Goal: Information Seeking & Learning: Learn about a topic

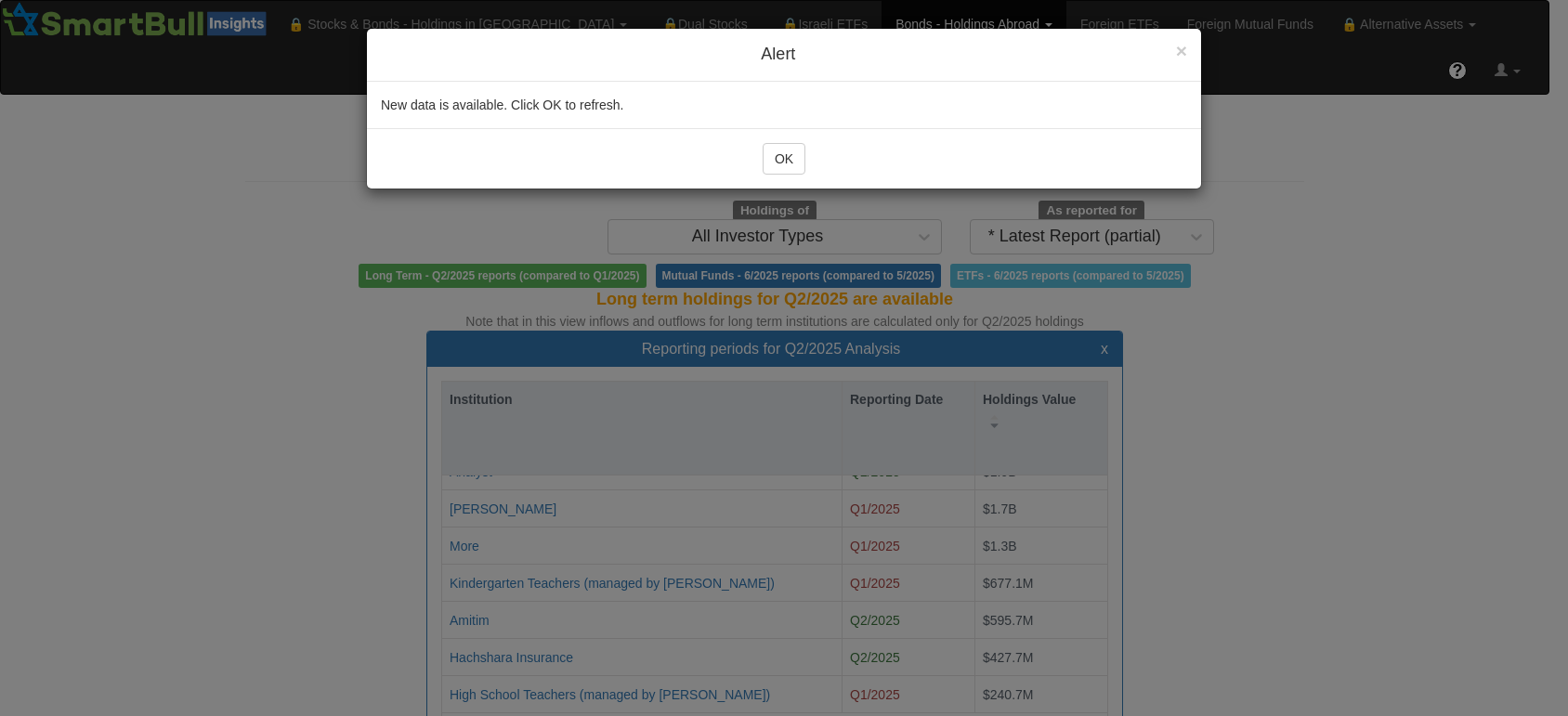
scroll to position [32, 657]
click at [752, 157] on div "OK" at bounding box center [784, 158] width 834 height 60
click at [772, 156] on button "OK" at bounding box center [784, 158] width 43 height 31
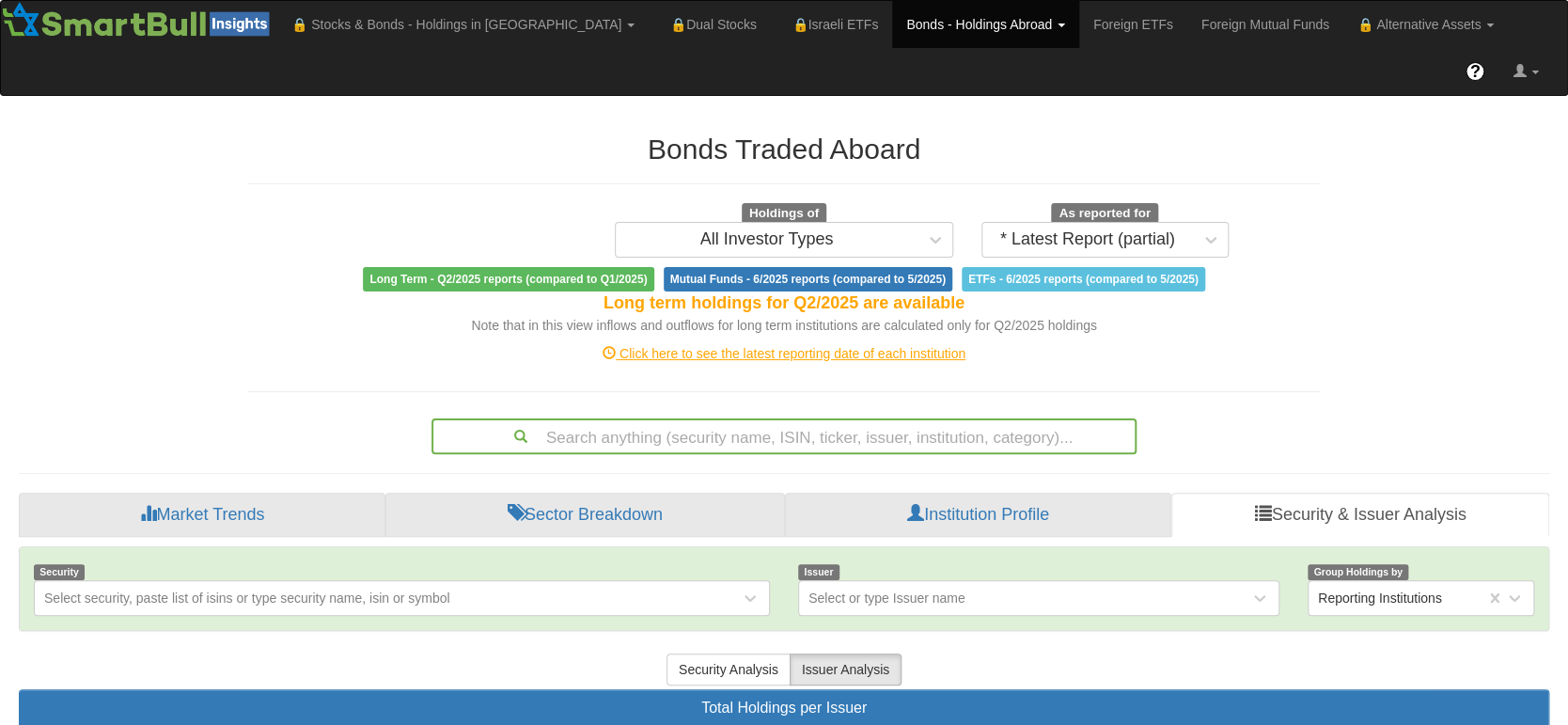
click at [775, 344] on div "Click here to see the latest reporting date of each institution" at bounding box center [784, 353] width 1100 height 19
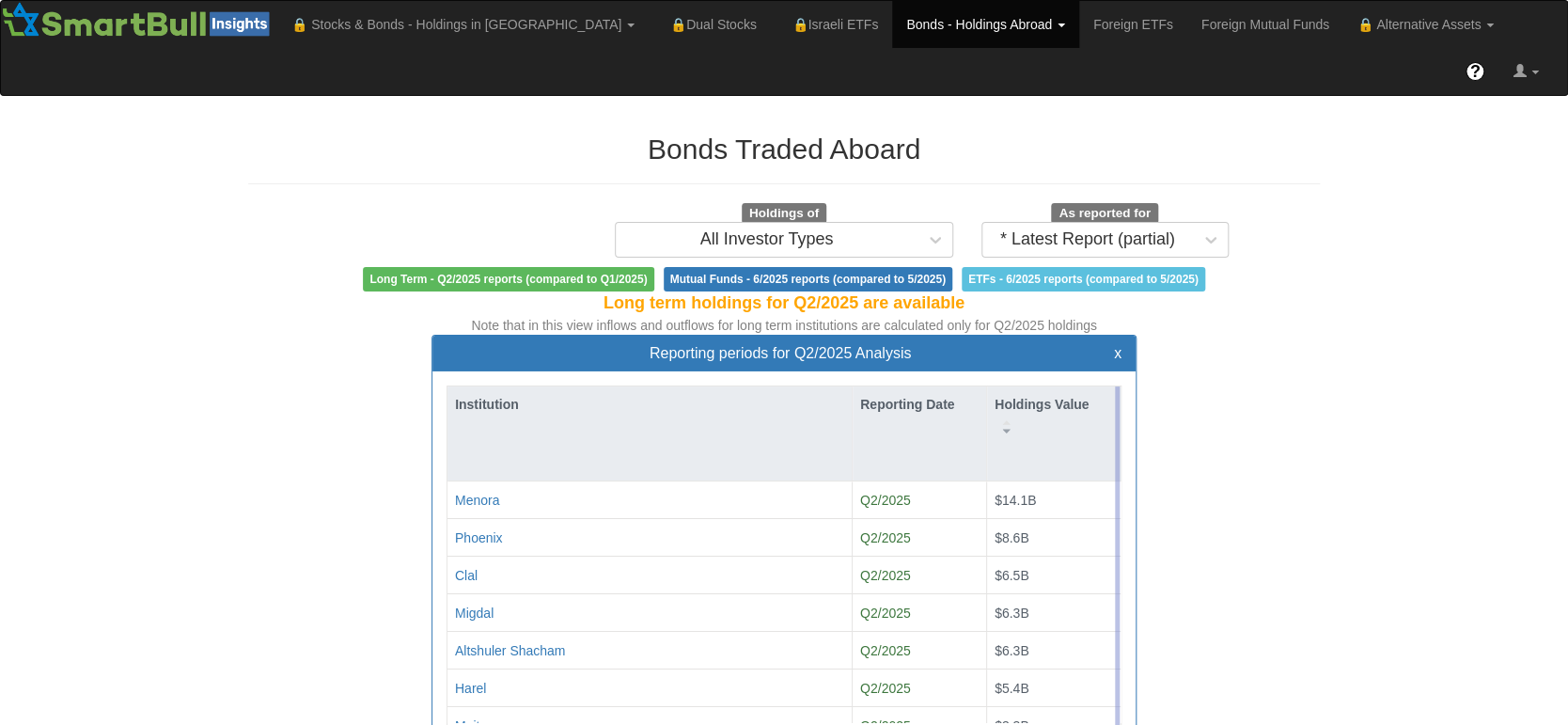
drag, startPoint x: 1117, startPoint y: 361, endPoint x: 1116, endPoint y: 397, distance: 36.0
click at [1116, 397] on div "Institution Reporting Date Holdings Value Menora Q2/2025 $14.1B Phoenix Q2/2025…" at bounding box center [784, 574] width 675 height 376
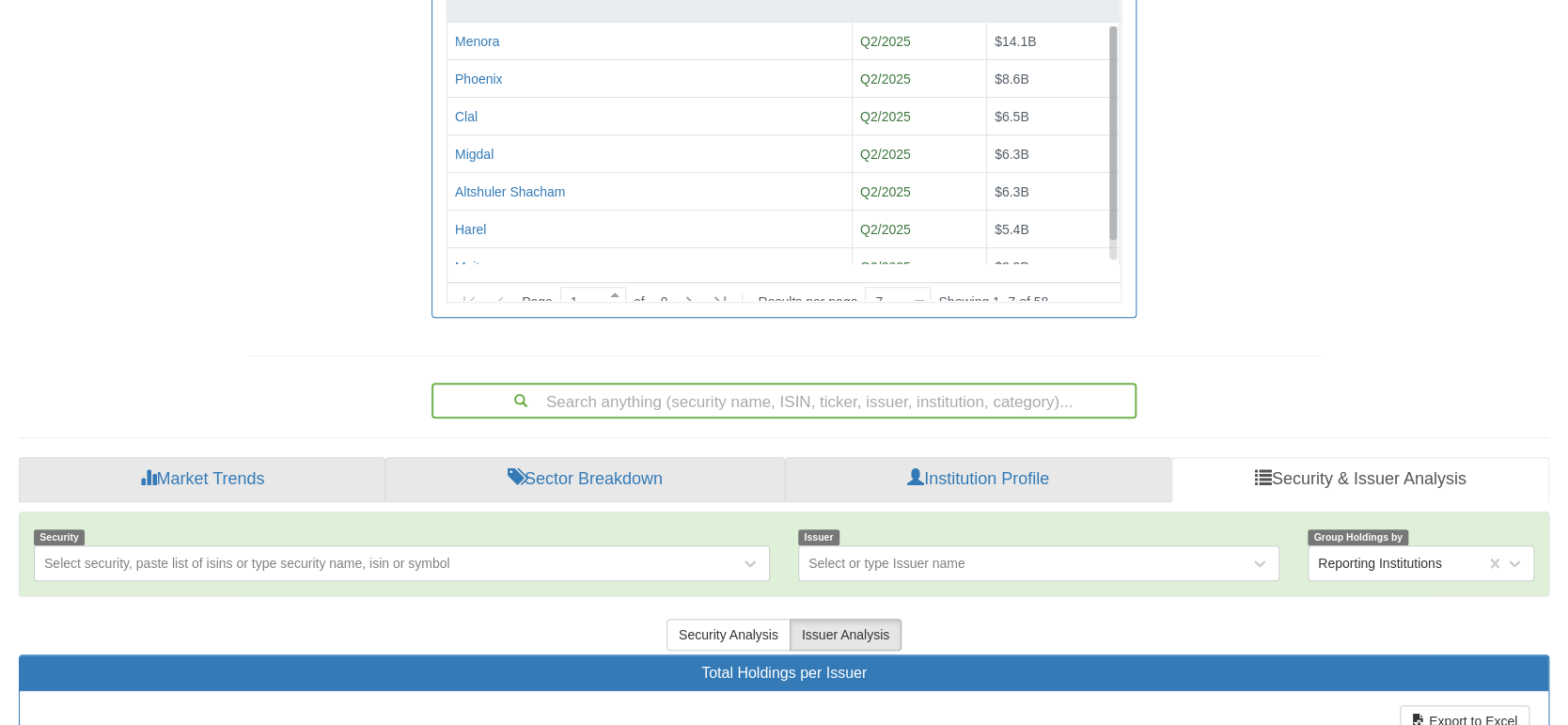
scroll to position [23, 0]
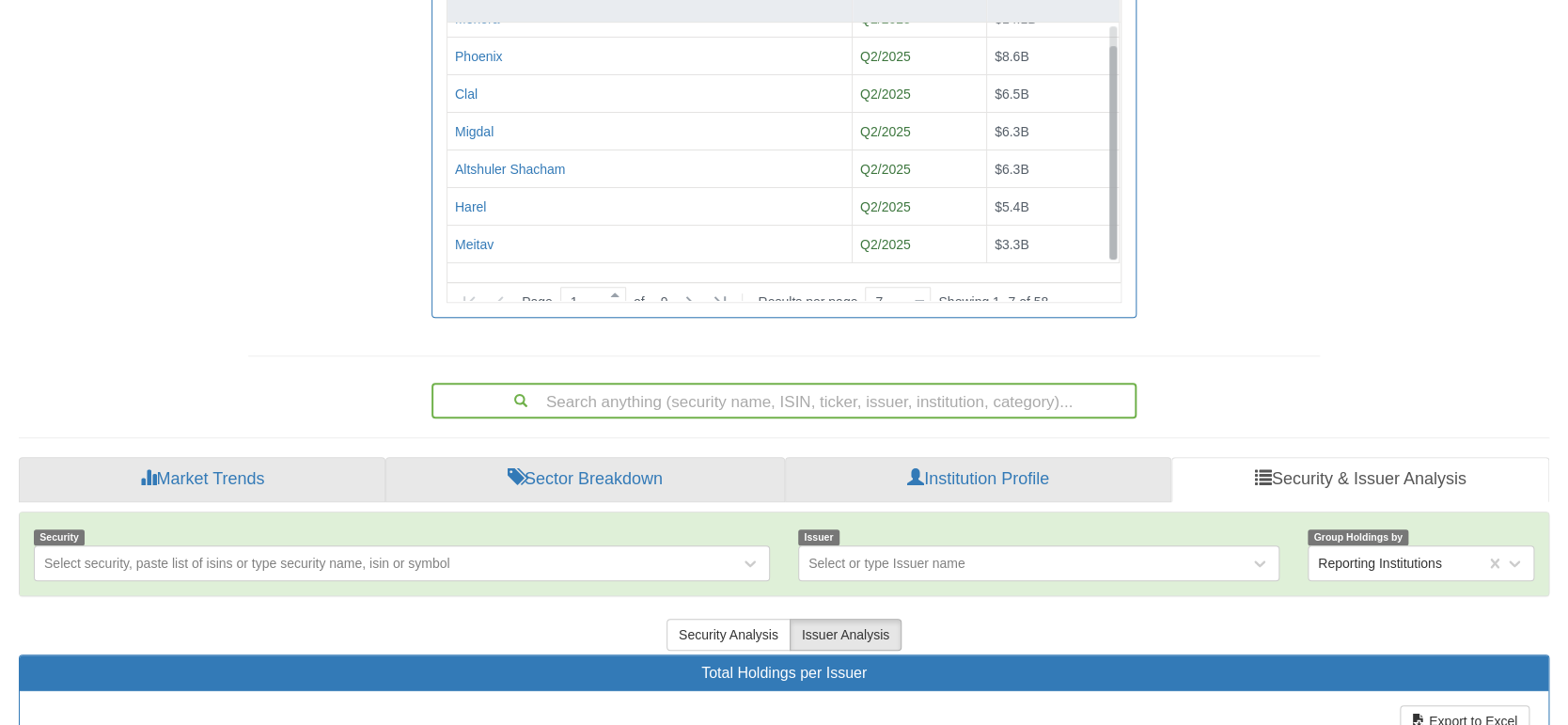
drag, startPoint x: 1115, startPoint y: 186, endPoint x: 1115, endPoint y: 222, distance: 36.0
click at [1115, 222] on div "Institution Reporting Date Holdings Value Menora Q2/2025 $14.1B Phoenix Q2/2025…" at bounding box center [784, 114] width 673 height 374
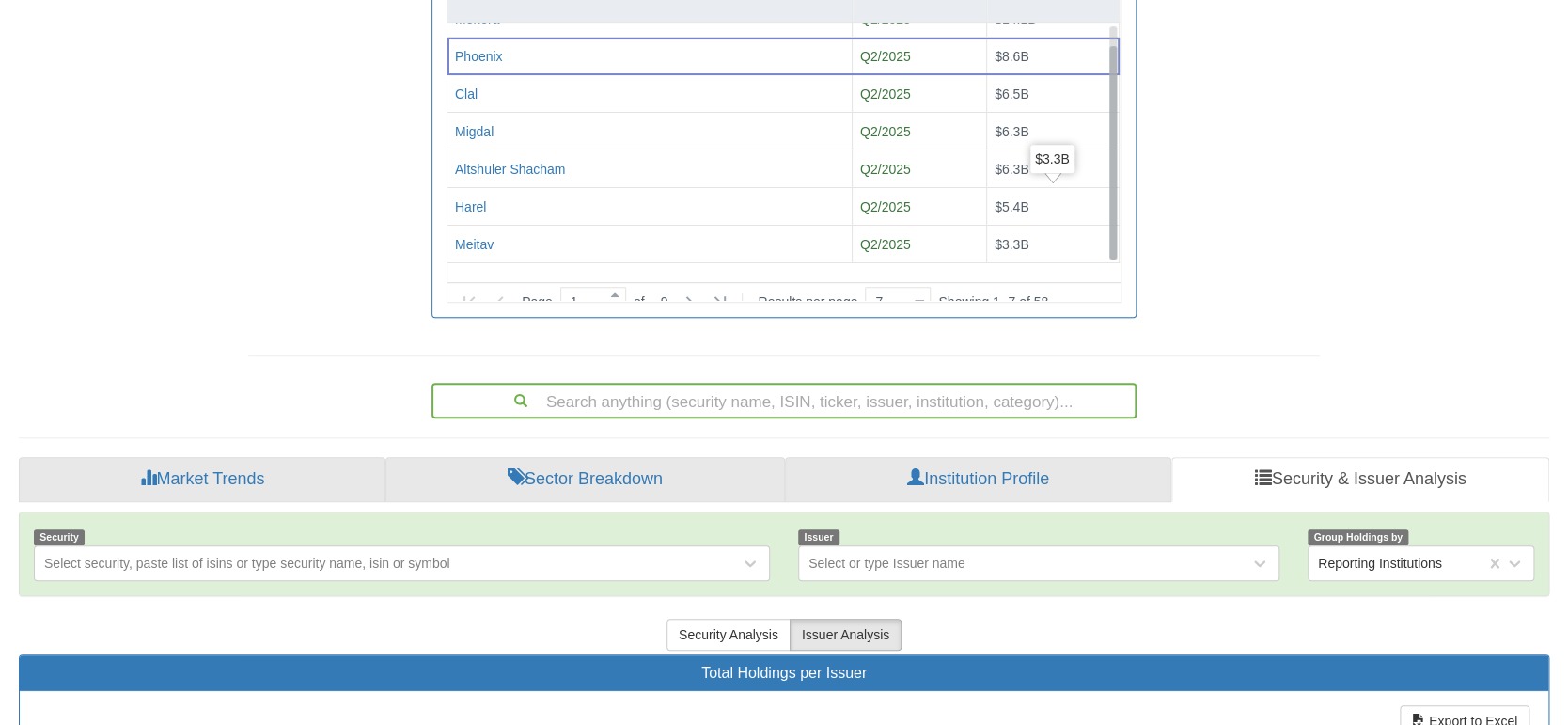
scroll to position [434, 0]
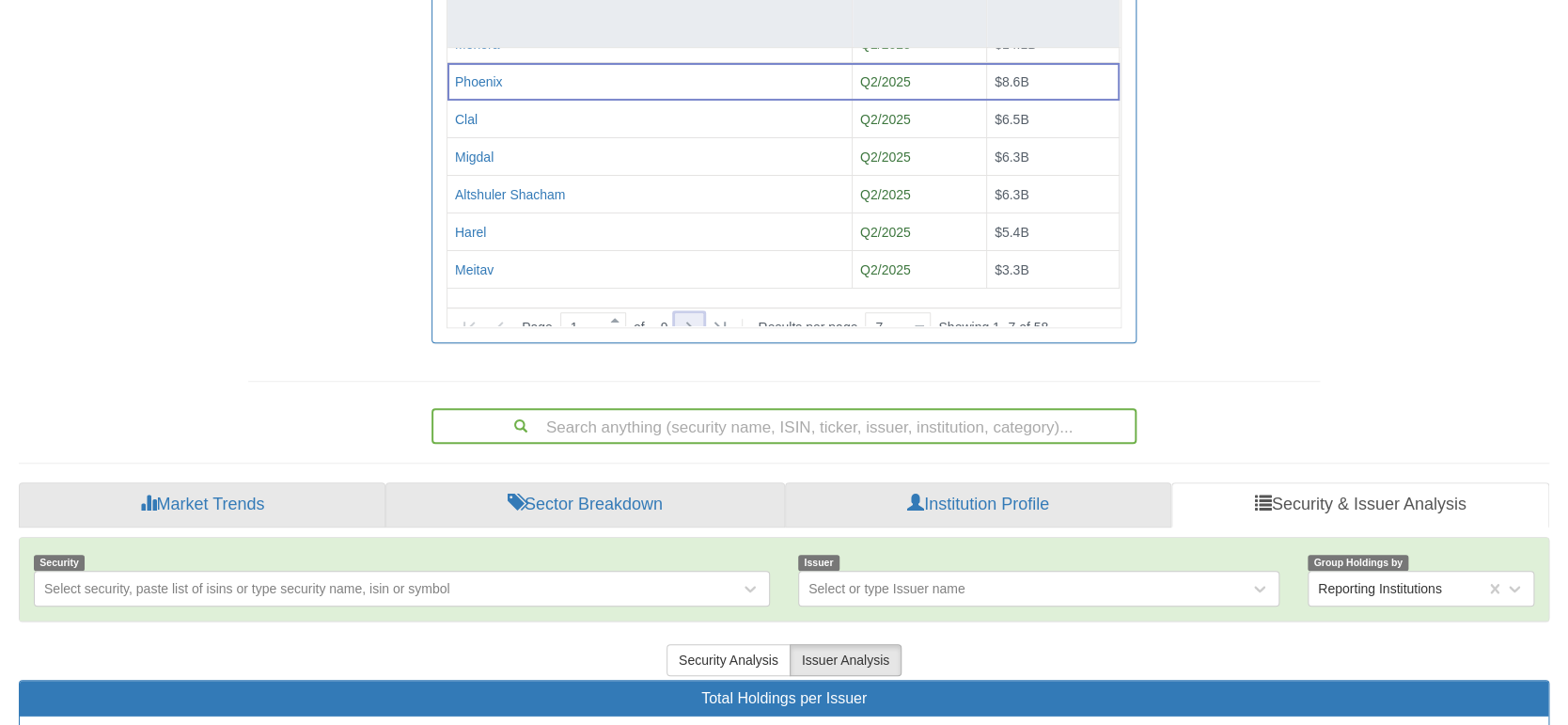
click at [693, 322] on icon at bounding box center [690, 327] width 7 height 11
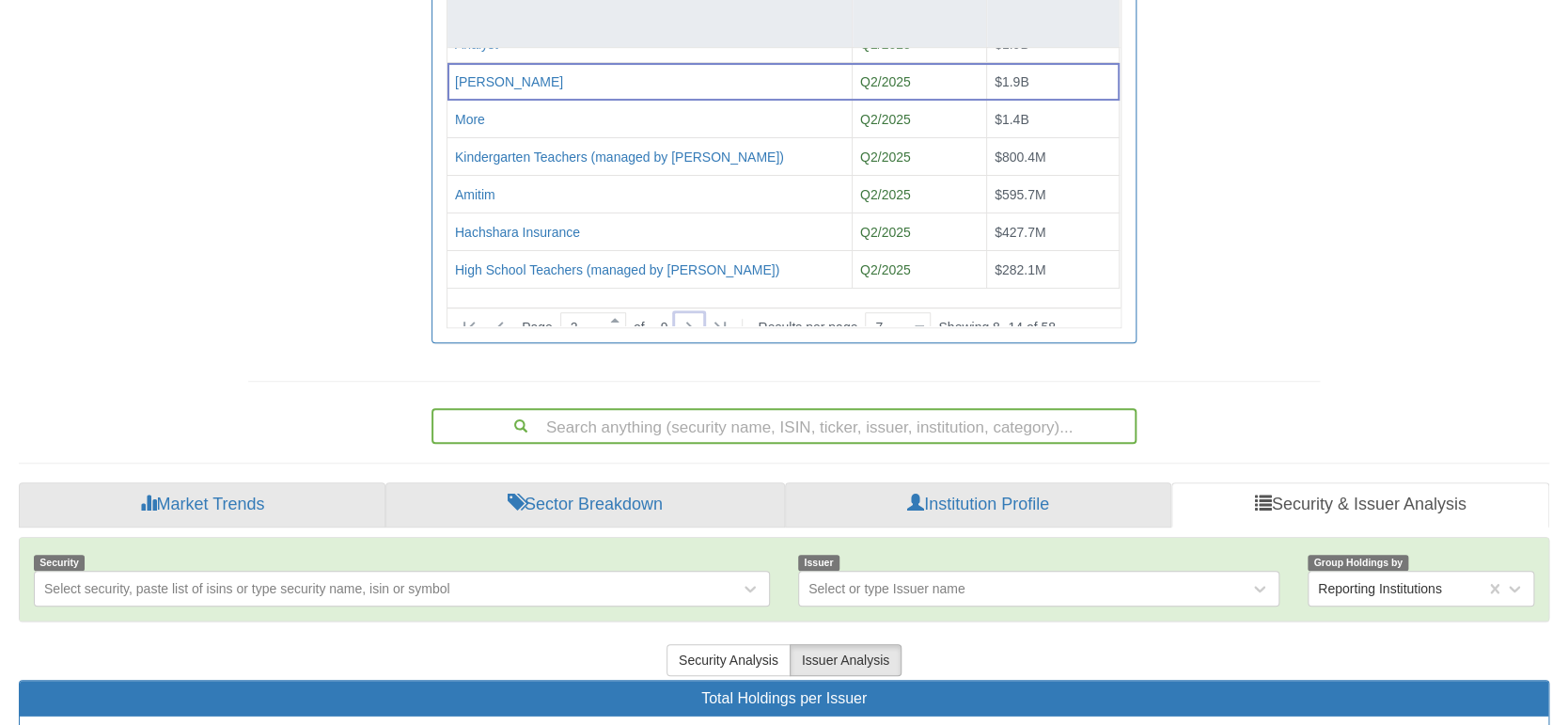
scroll to position [0, 0]
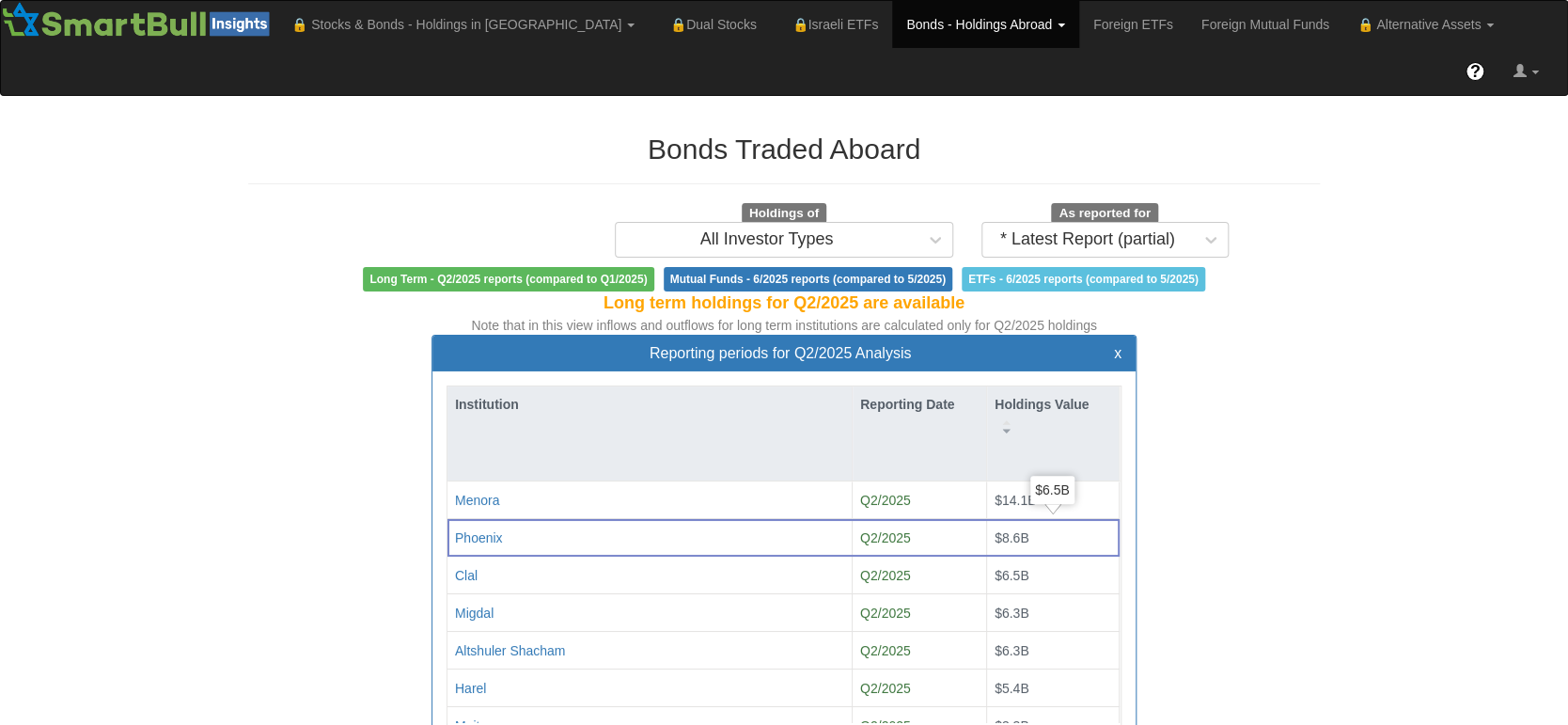
scroll to position [458, 0]
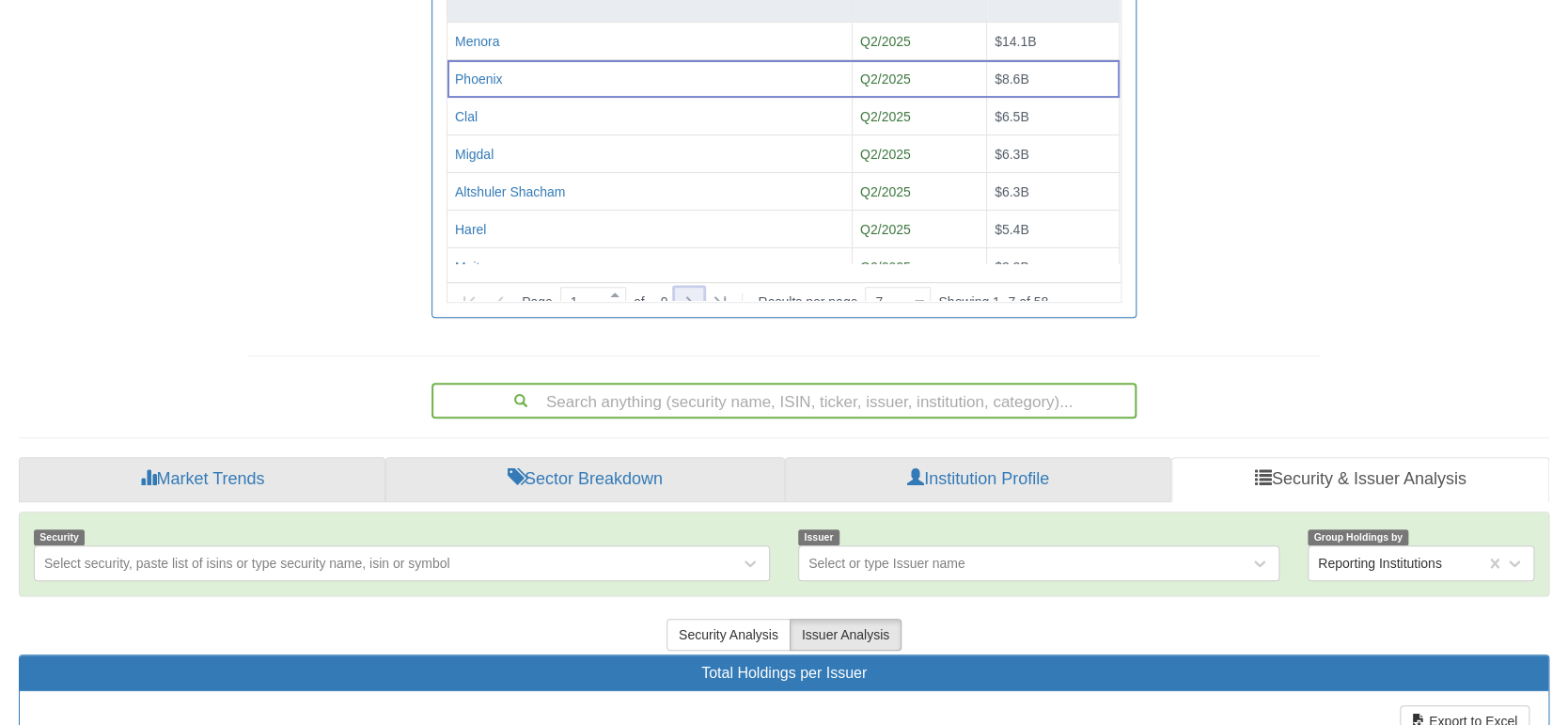
click at [691, 290] on icon at bounding box center [689, 301] width 23 height 23
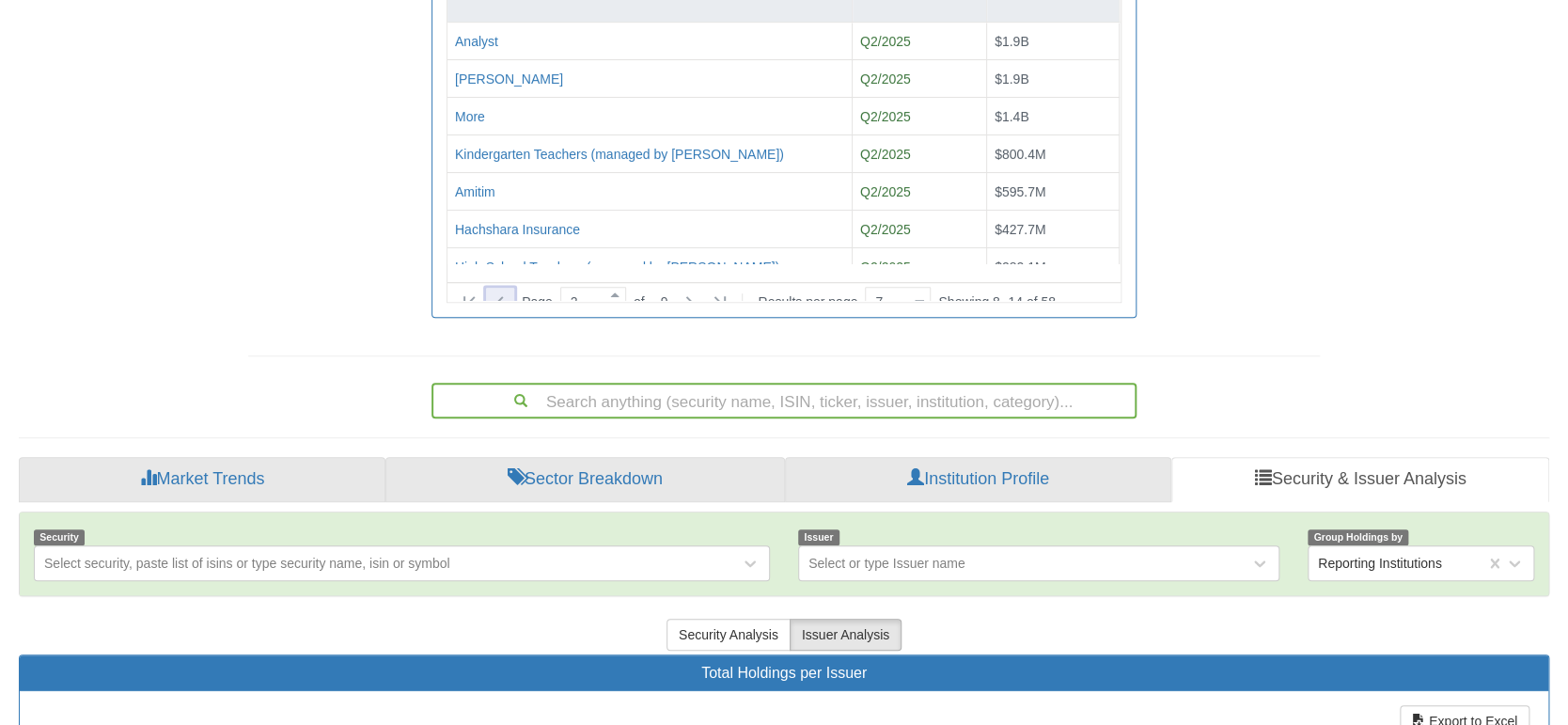
click at [495, 290] on icon at bounding box center [500, 301] width 23 height 23
type input "1"
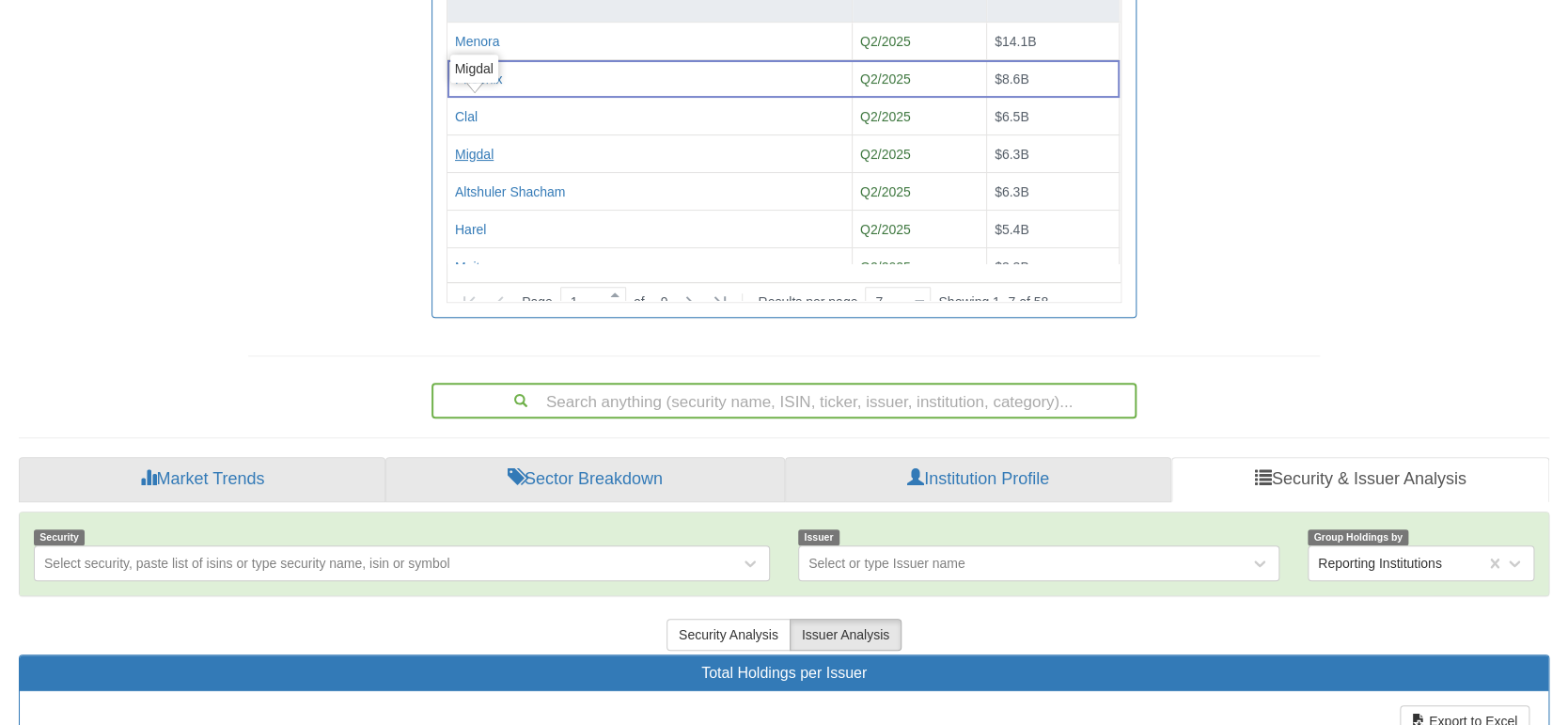
click at [476, 145] on div "Migdal" at bounding box center [474, 153] width 38 height 19
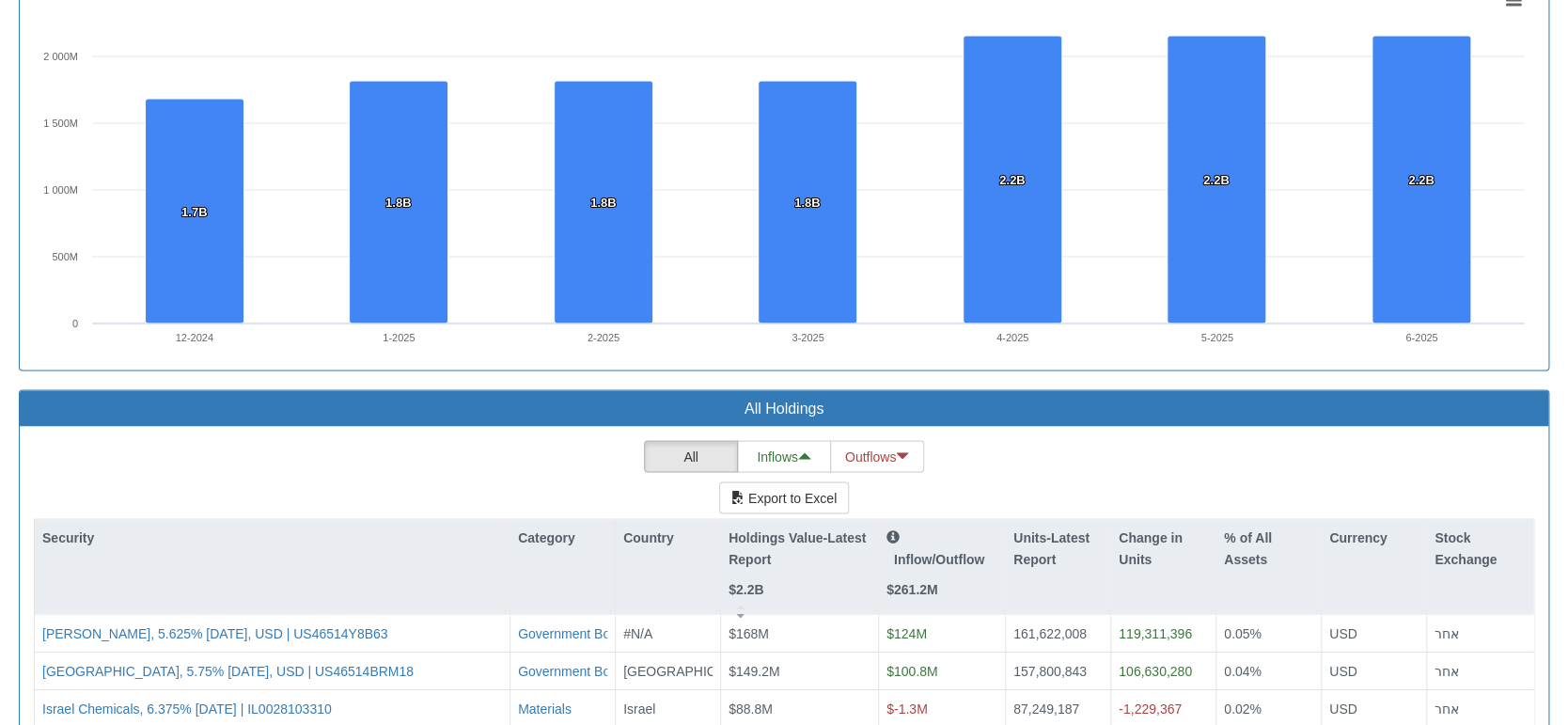
scroll to position [1839, 0]
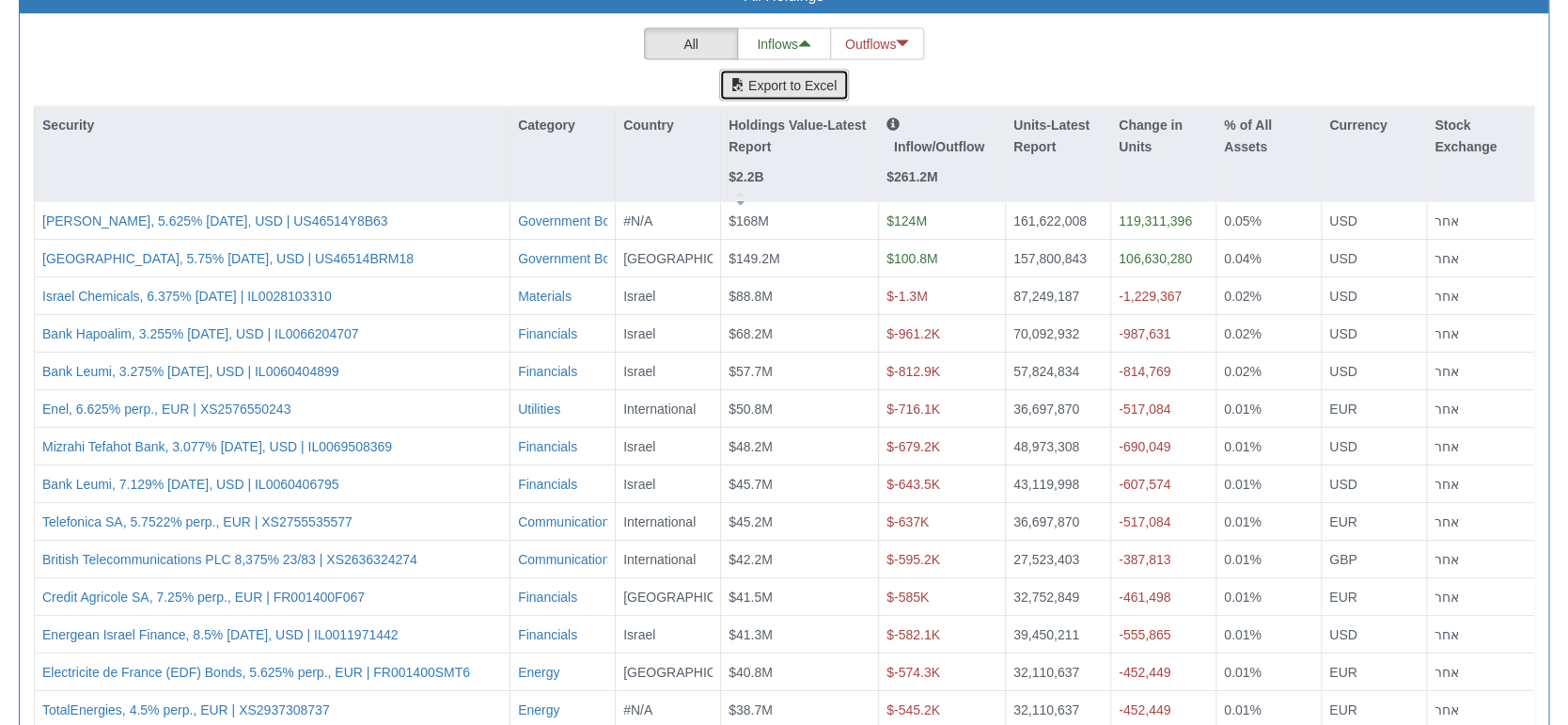
click at [815, 70] on button "Export to Excel" at bounding box center [784, 86] width 130 height 31
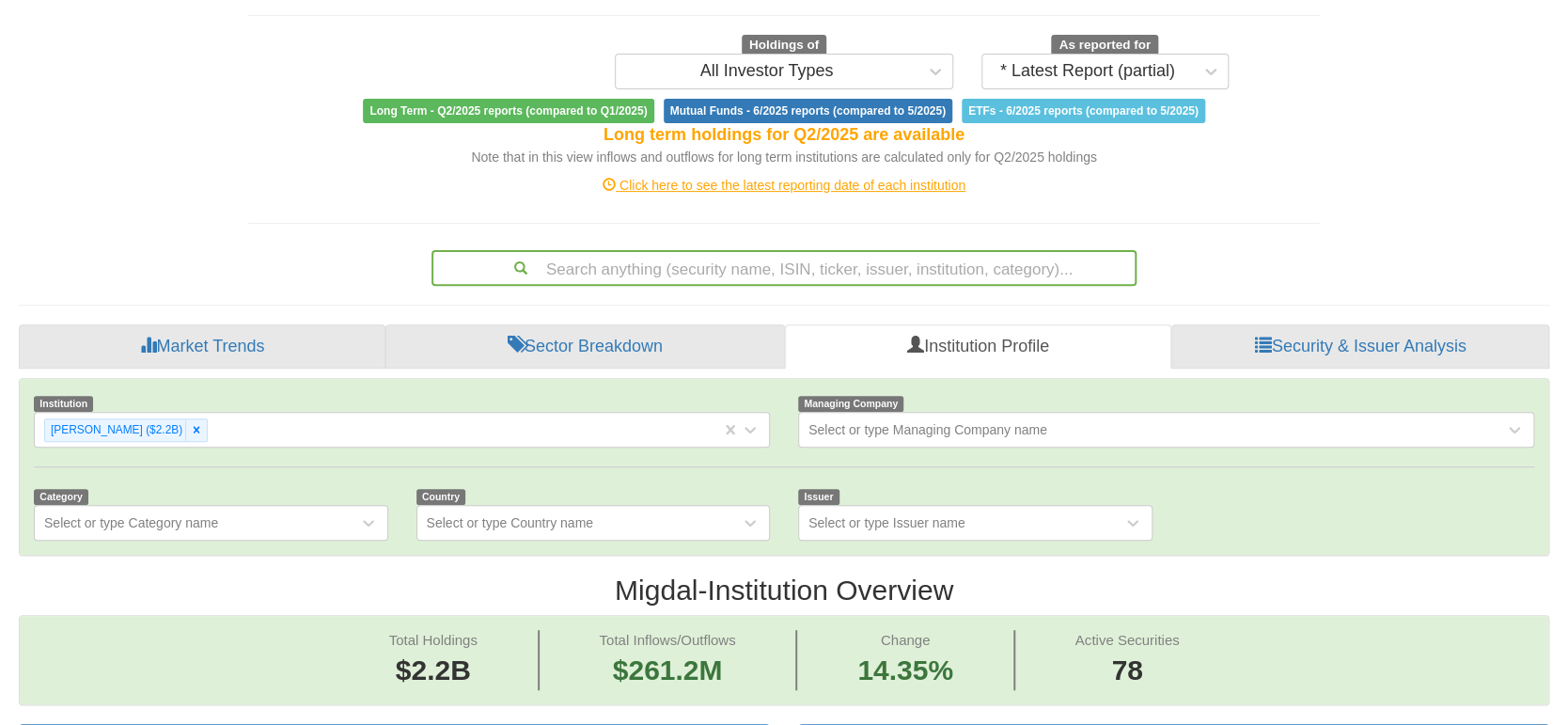
scroll to position [0, 0]
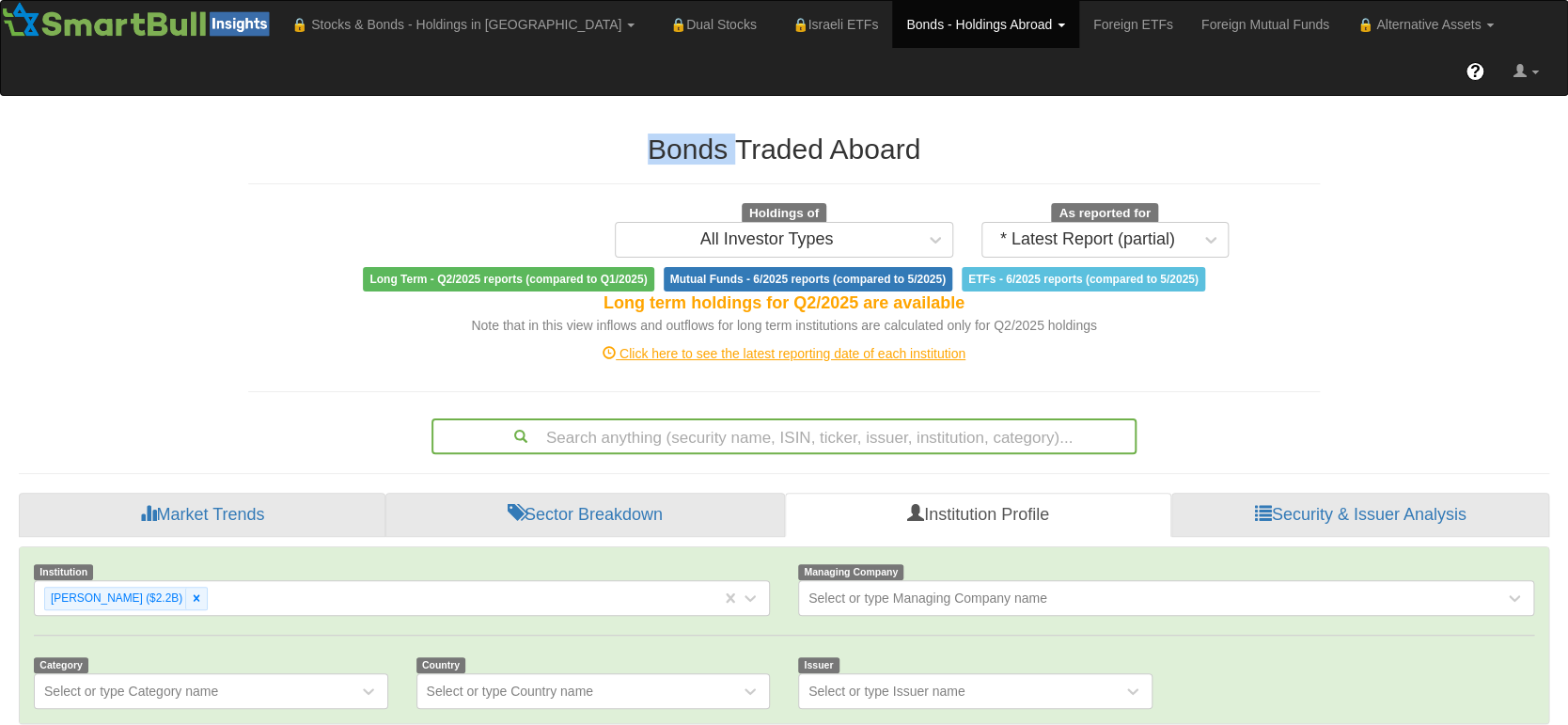
click at [801, 344] on div "Click here to see the latest reporting date of each institution" at bounding box center [784, 353] width 1100 height 19
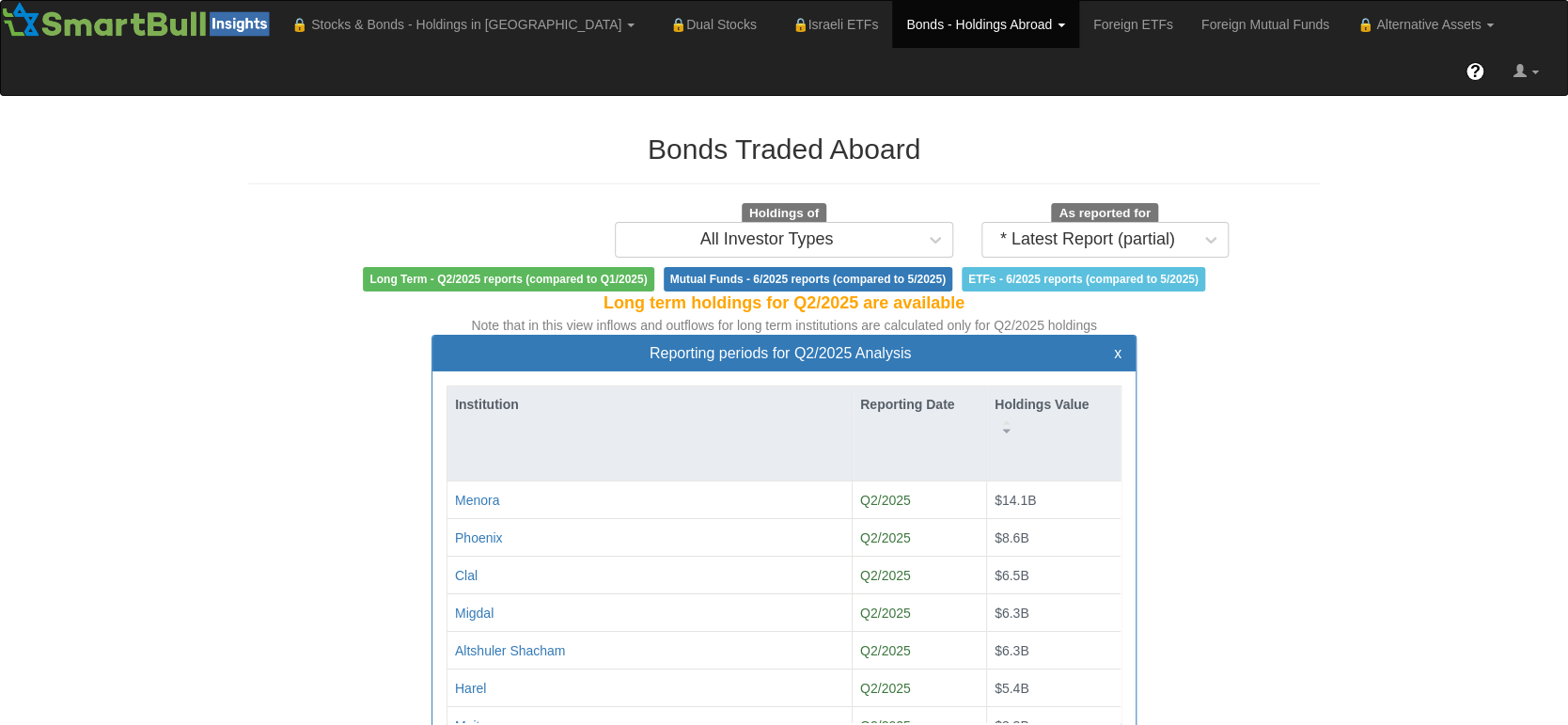
scroll to position [32, 665]
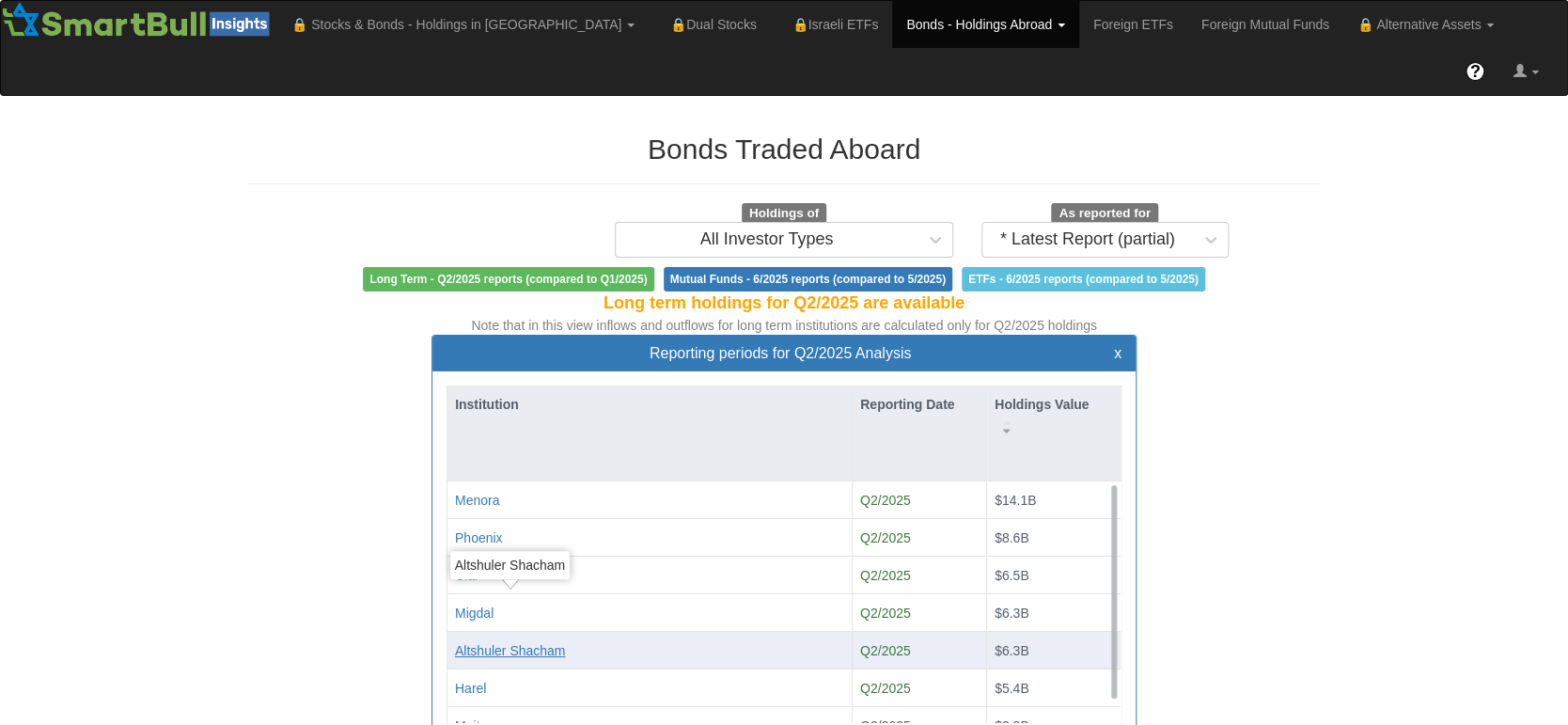
click at [535, 641] on div "Altshuler Shacham" at bounding box center [511, 650] width 111 height 19
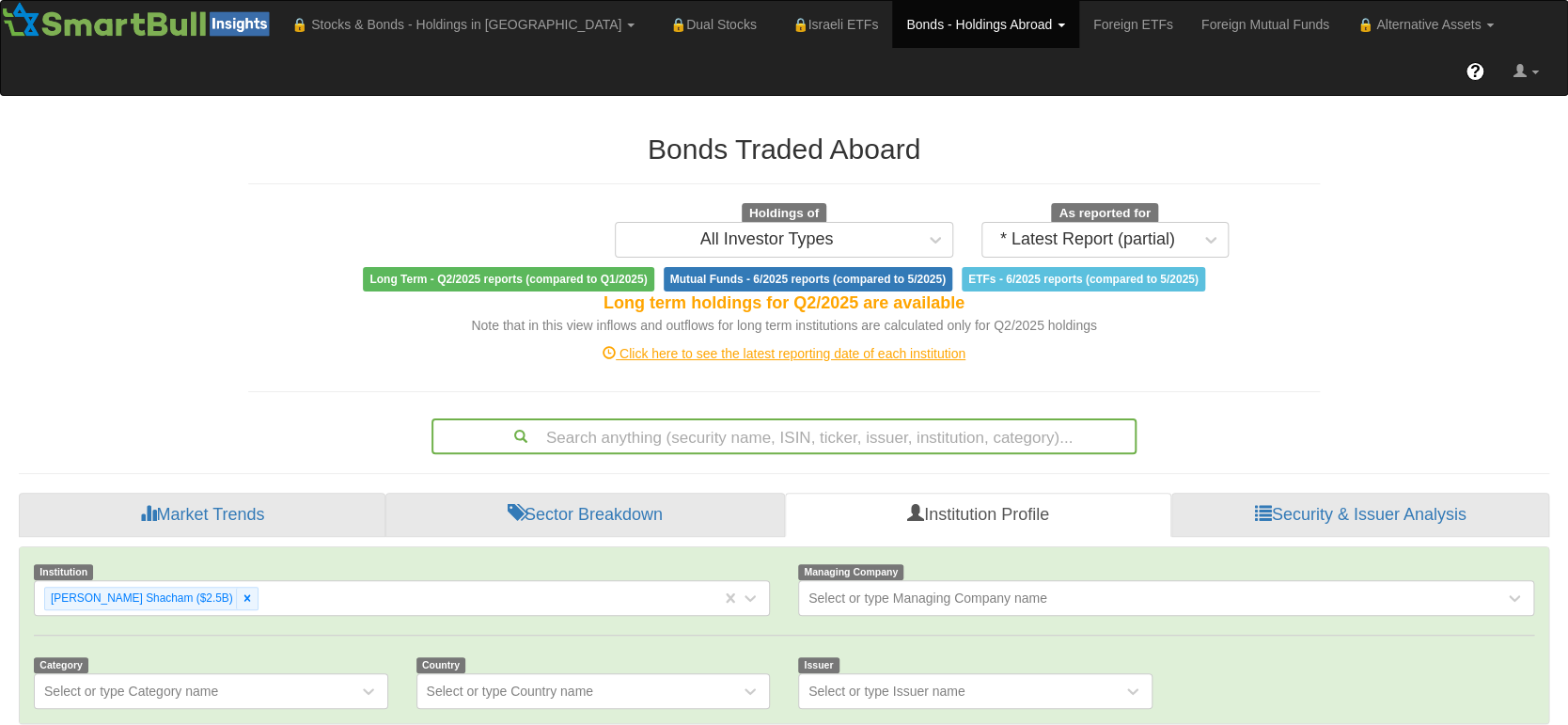
scroll to position [32, 1490]
click at [727, 344] on div "Click here to see the latest reporting date of each institution" at bounding box center [784, 353] width 1100 height 19
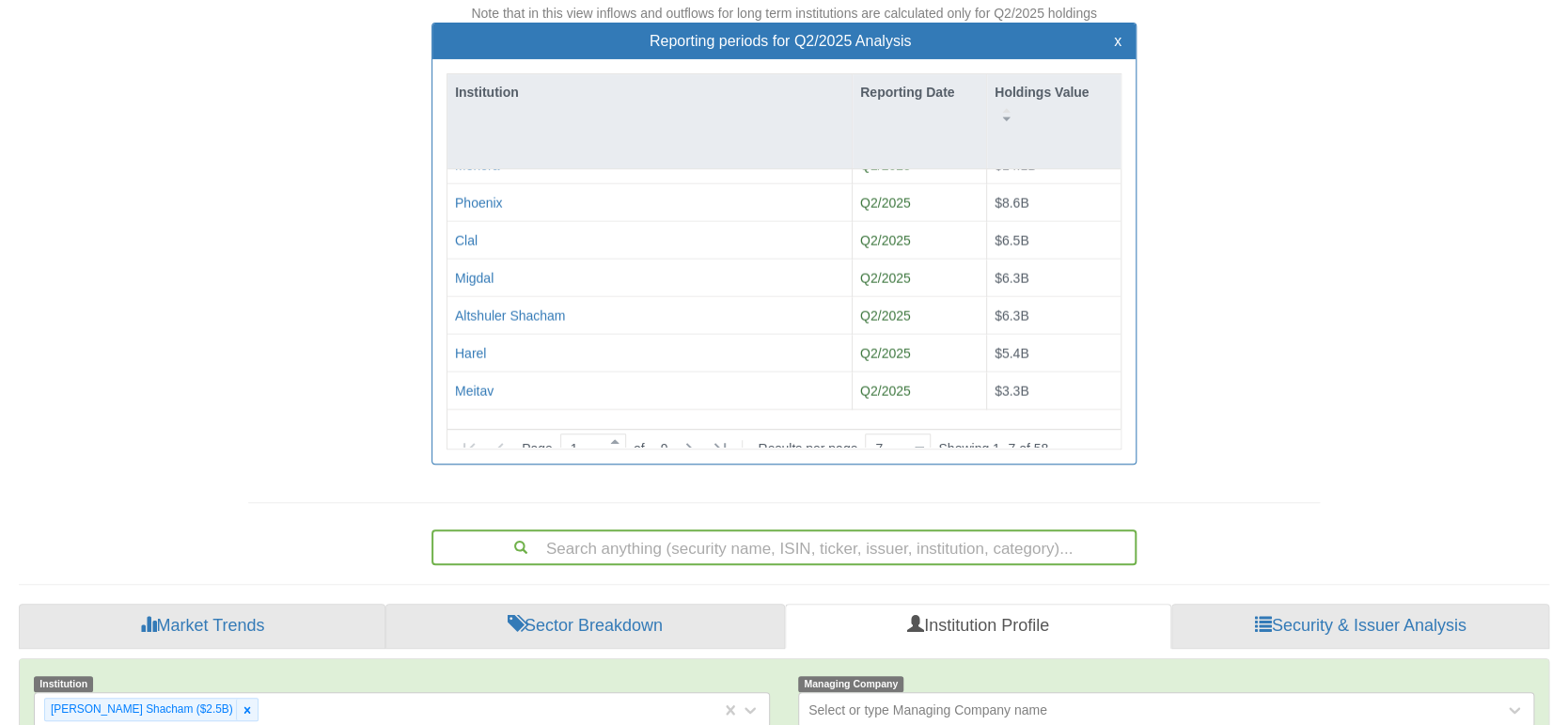
scroll to position [289, 0]
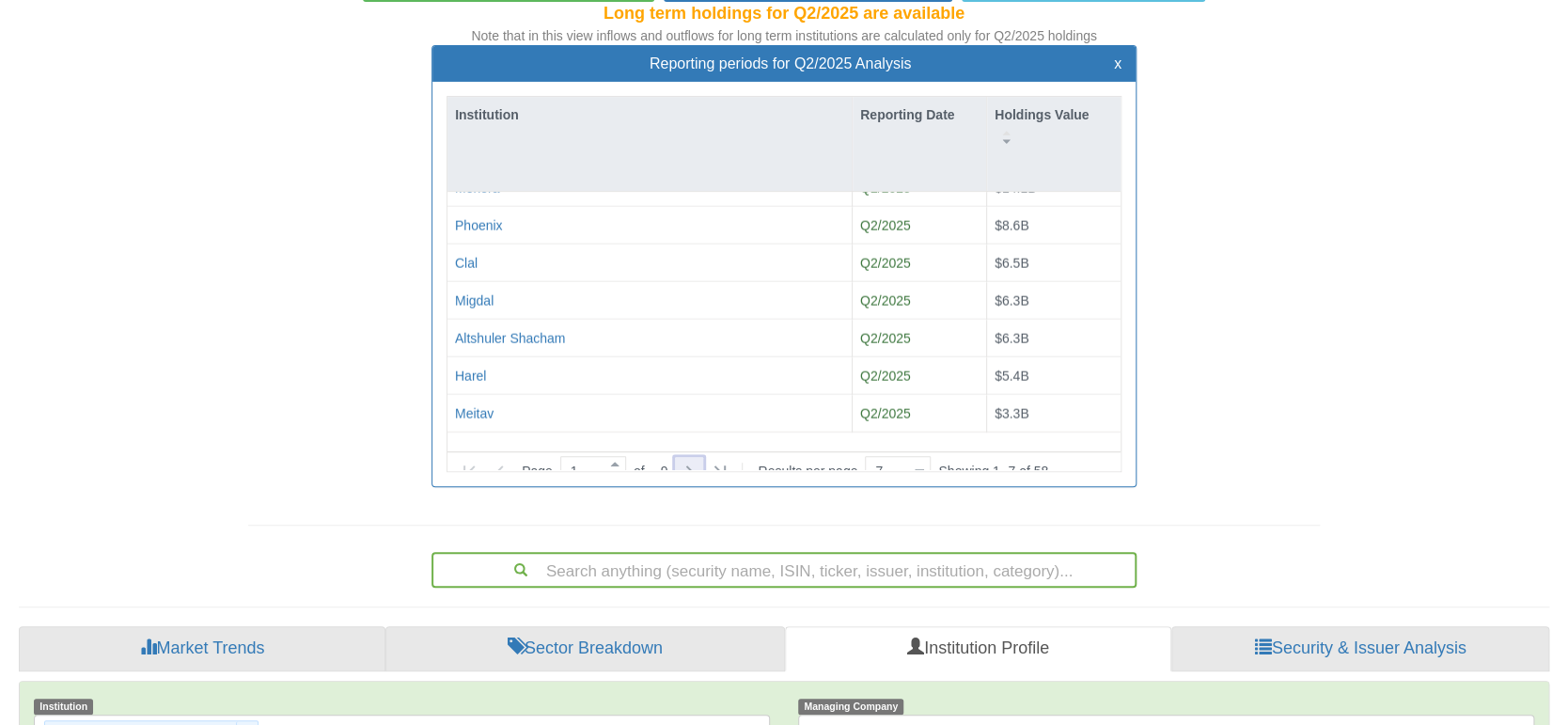
click at [691, 459] on icon at bounding box center [689, 470] width 23 height 23
type input "2"
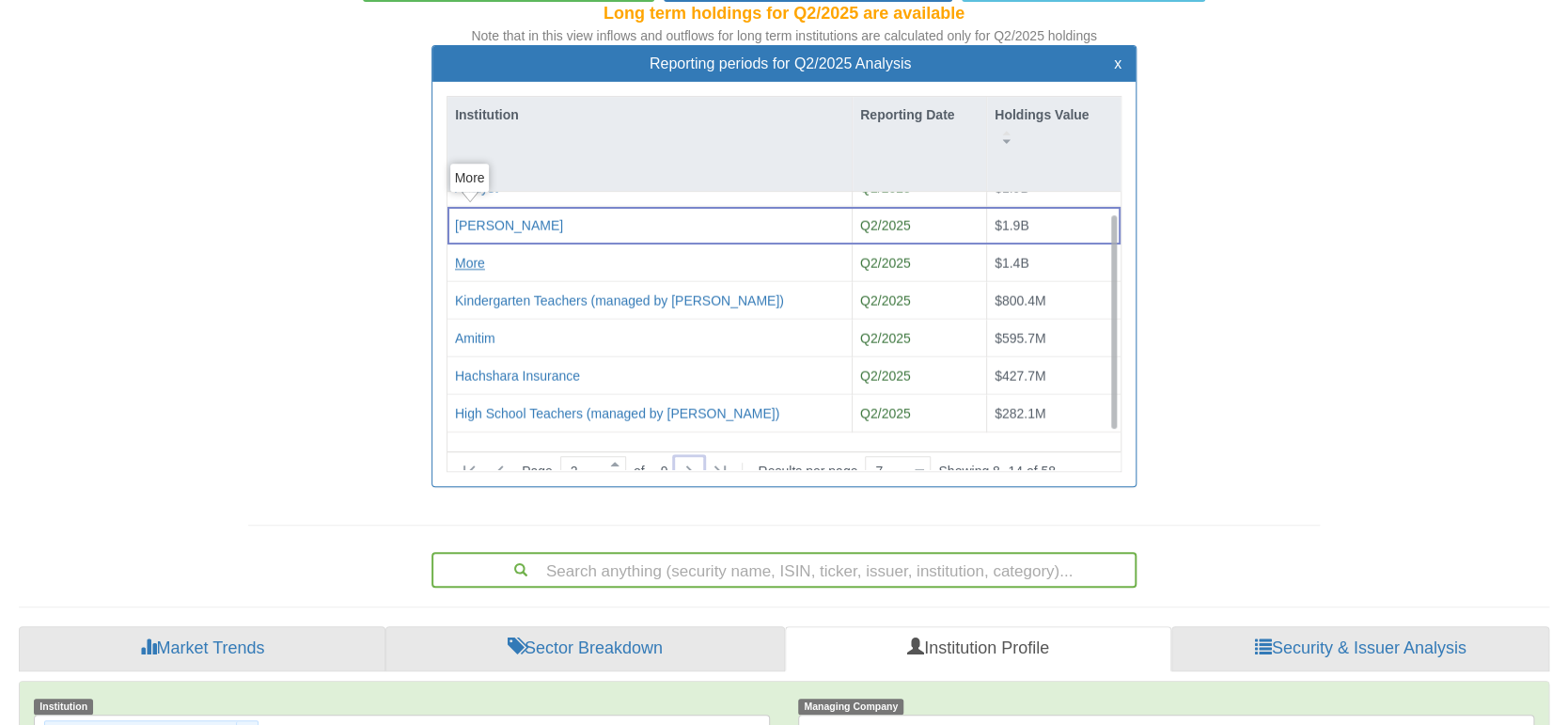
click at [474, 254] on div "More" at bounding box center [470, 263] width 30 height 19
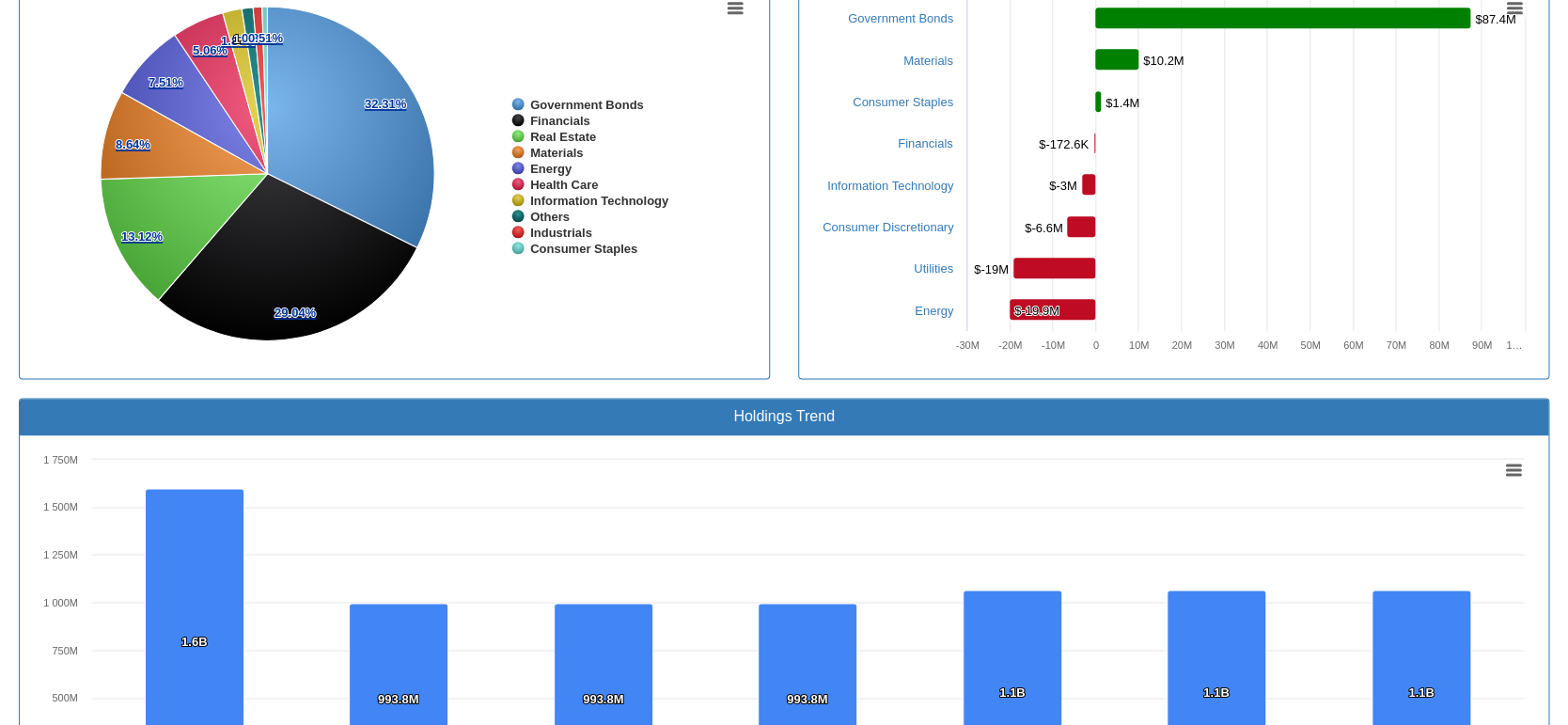
scroll to position [1416, 0]
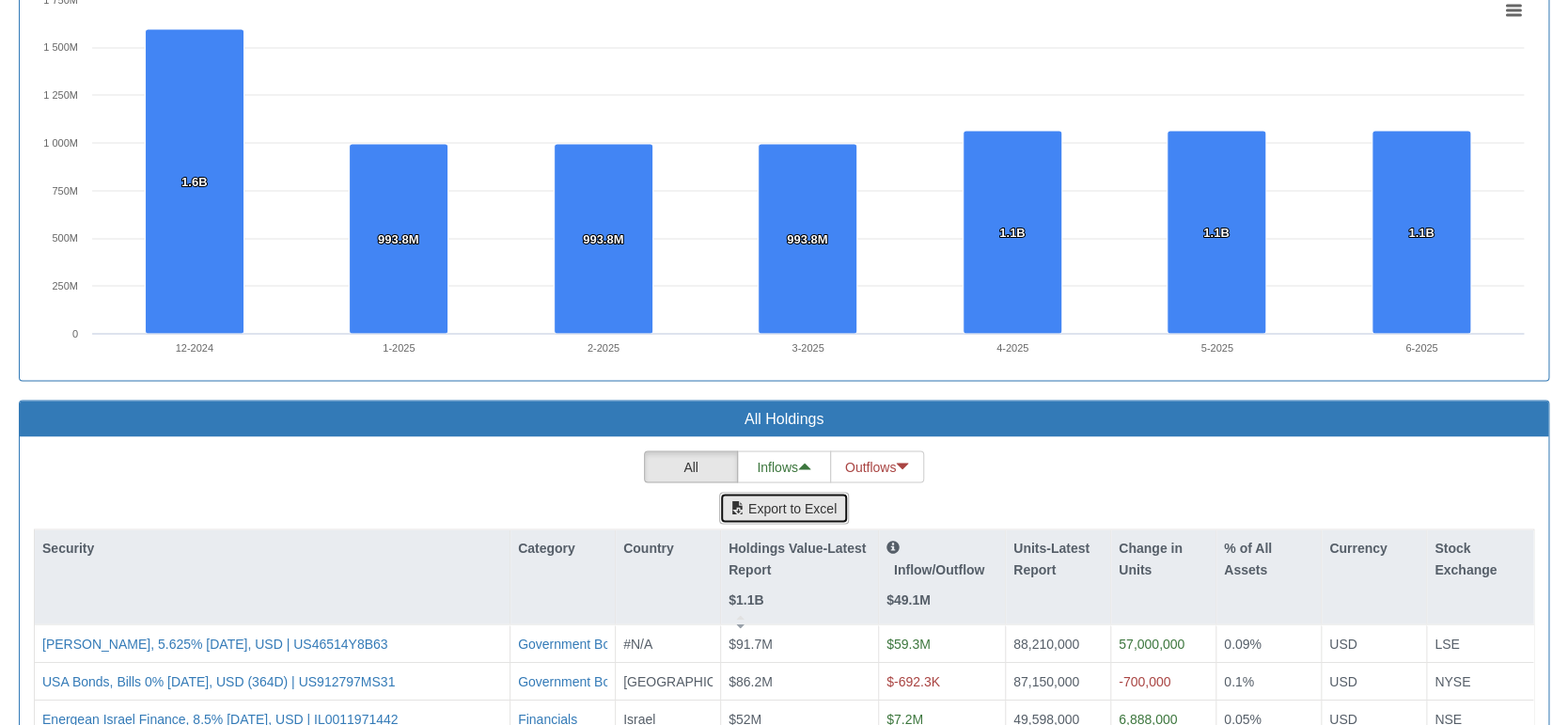
click at [793, 492] on button "Export to Excel" at bounding box center [784, 508] width 130 height 31
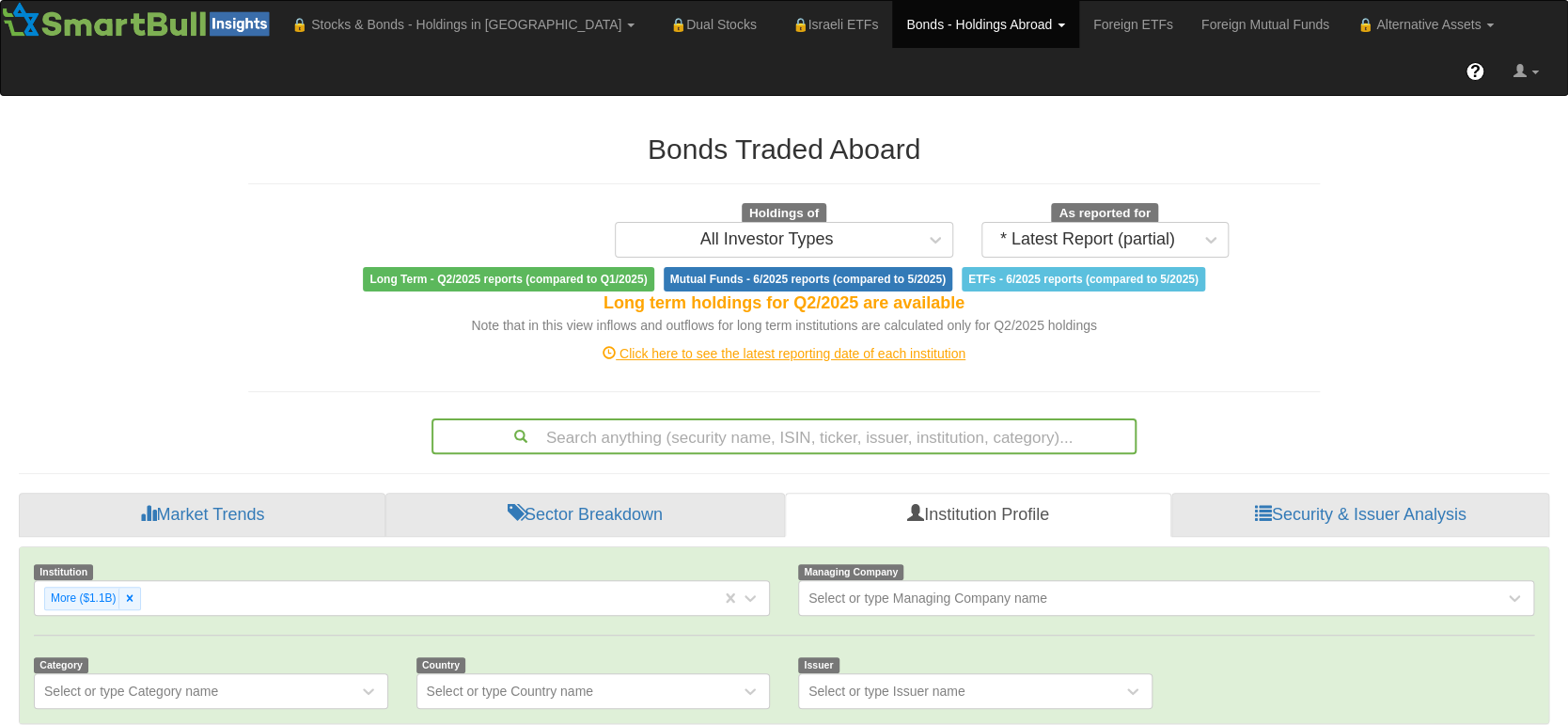
click at [798, 344] on div "Click here to see the latest reporting date of each institution" at bounding box center [784, 353] width 1100 height 19
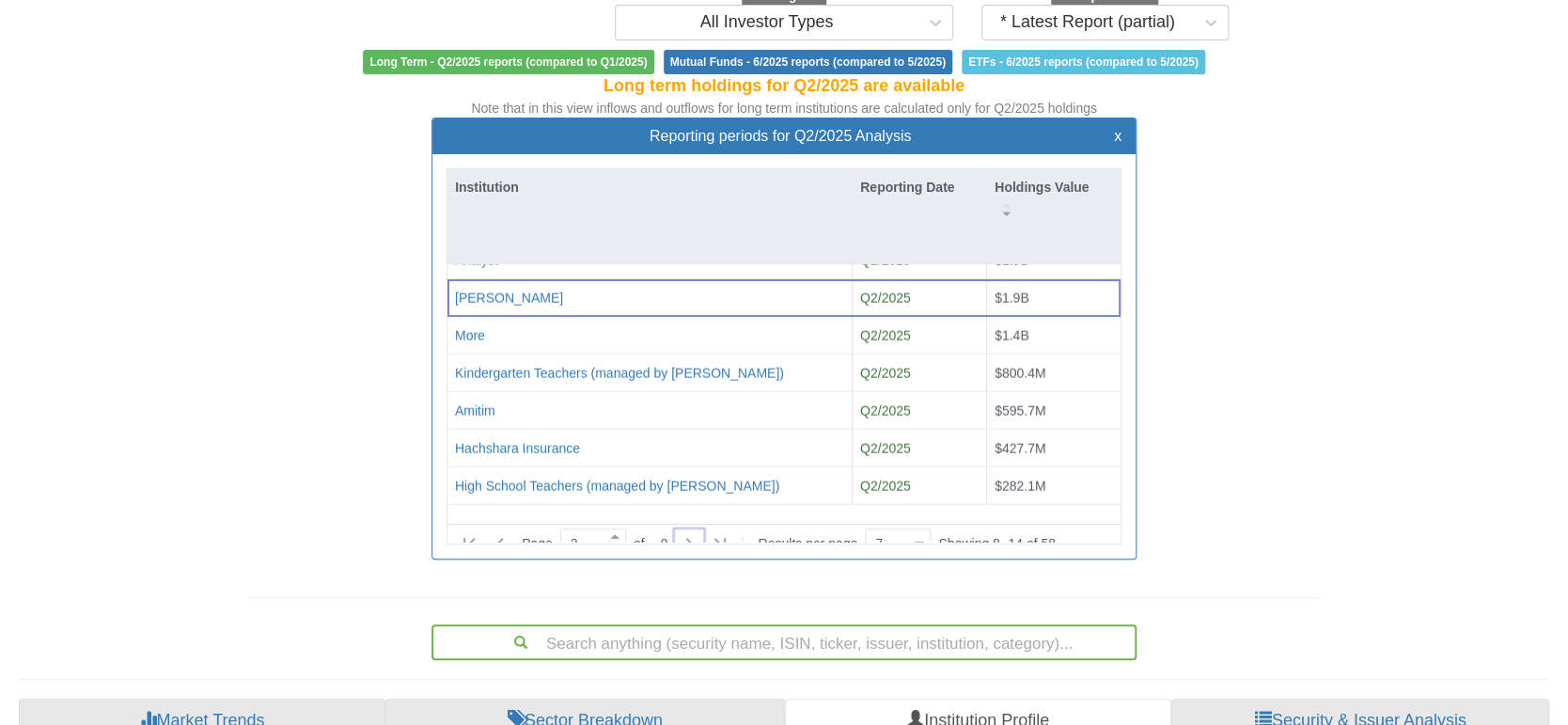
scroll to position [221, 0]
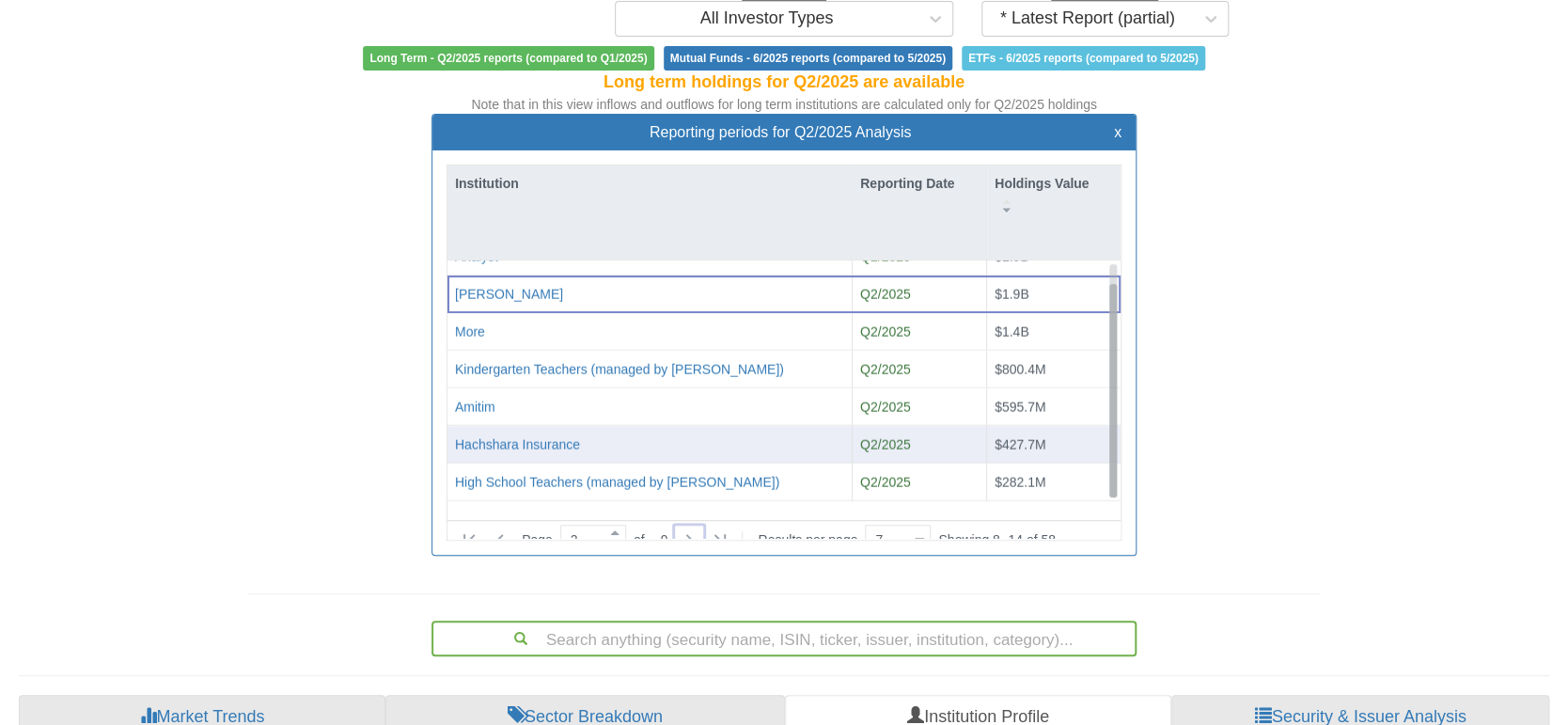
drag, startPoint x: 1113, startPoint y: 273, endPoint x: 1019, endPoint y: 405, distance: 162.0
click at [1103, 363] on div "Analyst Q2/2025 $1.9B [PERSON_NAME] Q2/2025 $1.9B More Q2/2025 $1.4B Kindergart…" at bounding box center [784, 381] width 673 height 241
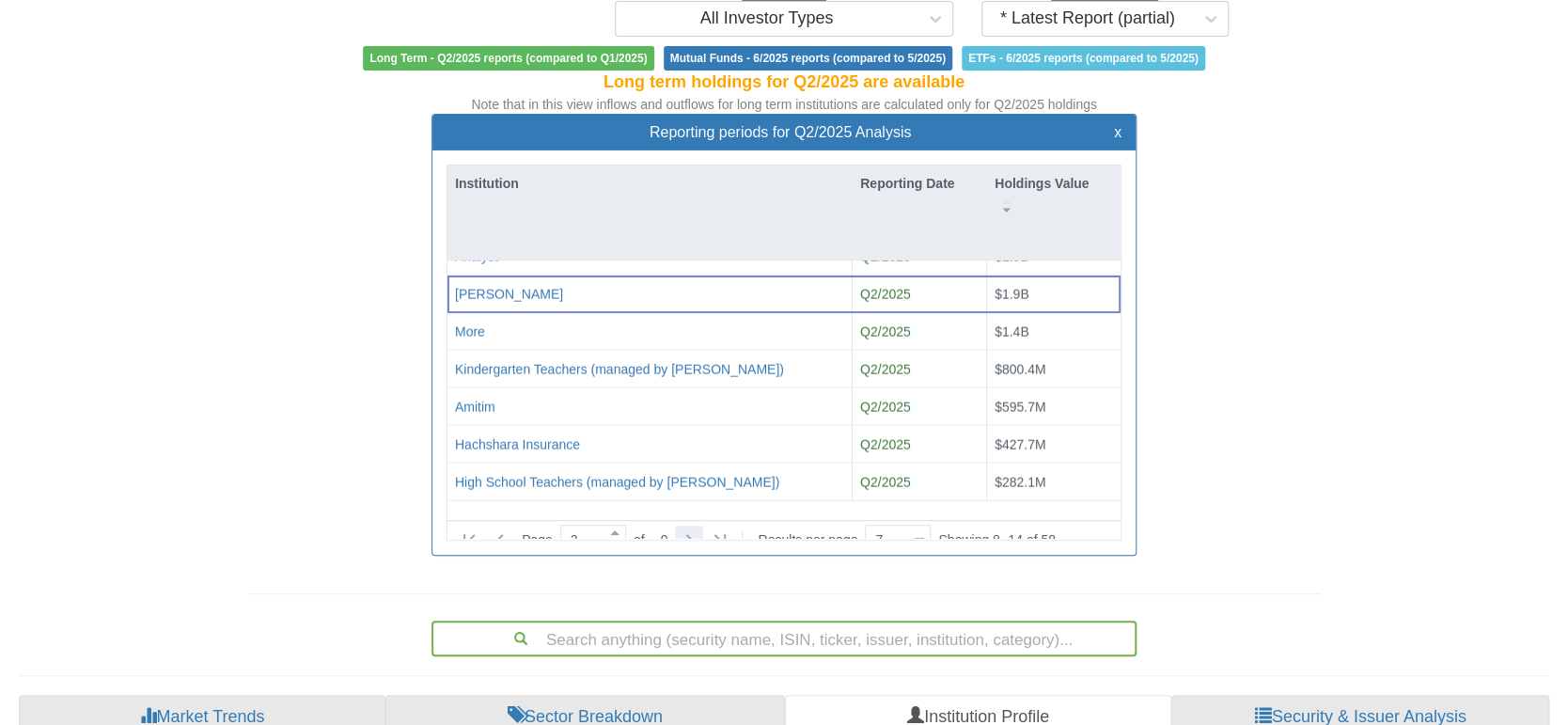
click at [692, 528] on icon at bounding box center [689, 539] width 23 height 23
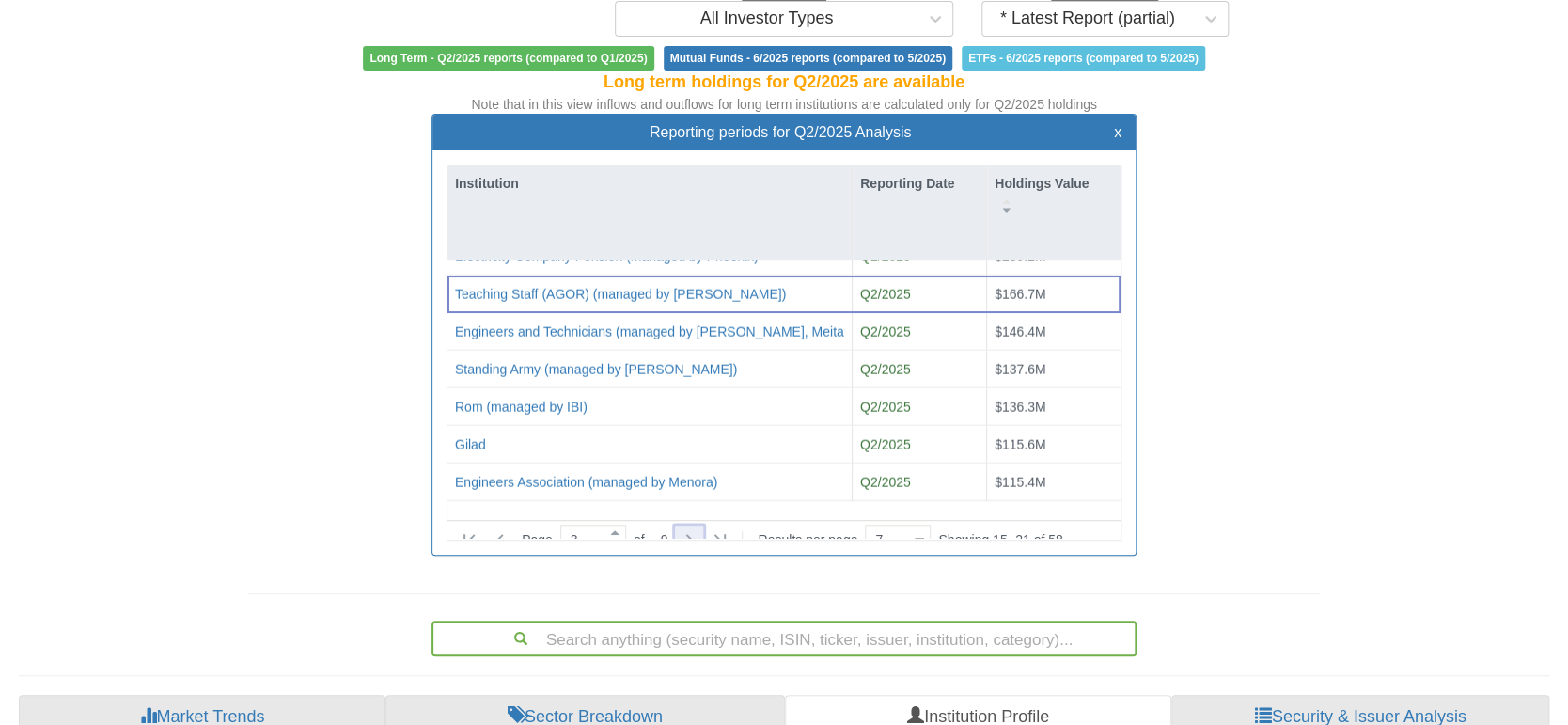
click at [692, 528] on icon at bounding box center [689, 539] width 23 height 23
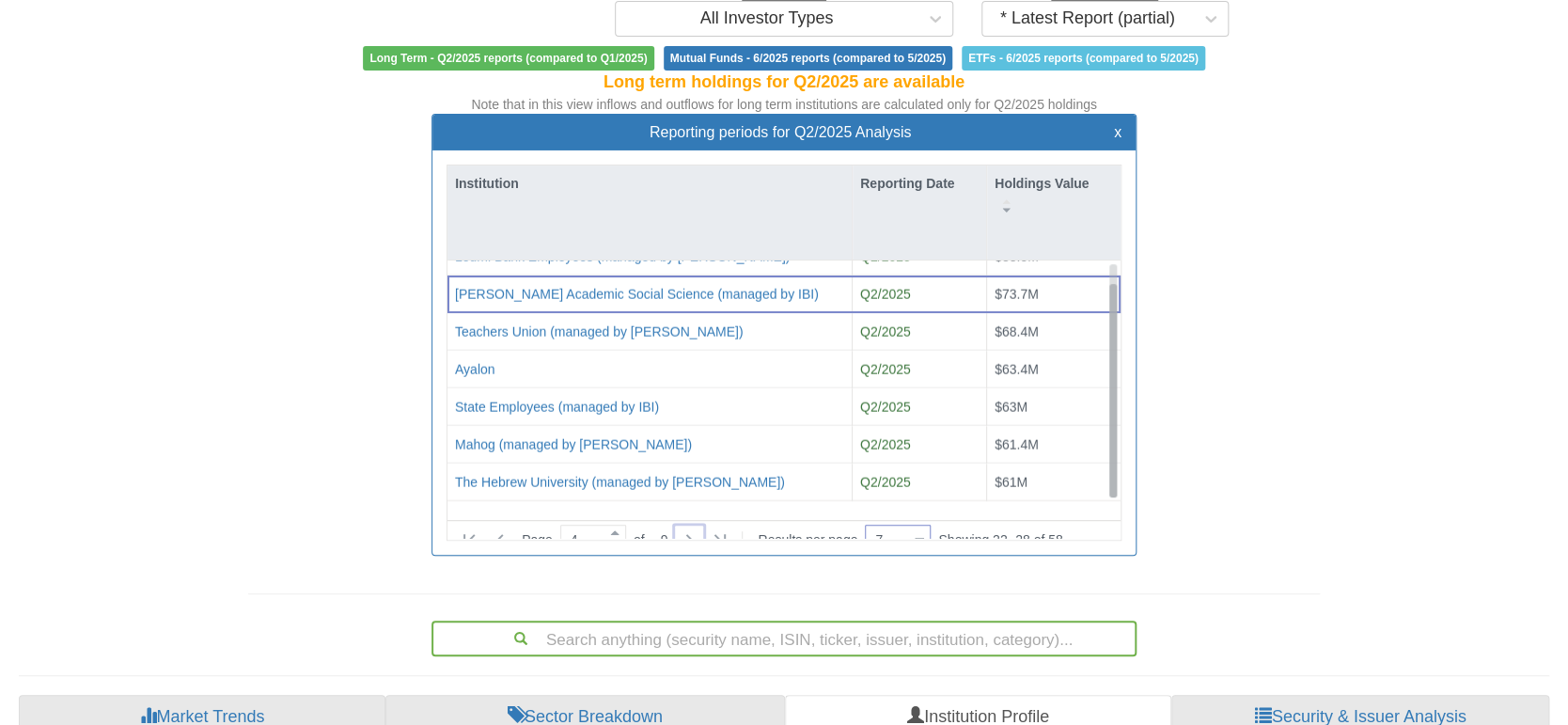
drag, startPoint x: 1112, startPoint y: 278, endPoint x: 874, endPoint y: 478, distance: 310.9
click at [1088, 427] on div "Leumi Bank Employees (managed by Meitav) Q2/2025 $83.5M [PERSON_NAME] Academic …" at bounding box center [784, 381] width 673 height 241
click at [693, 534] on icon at bounding box center [690, 539] width 7 height 11
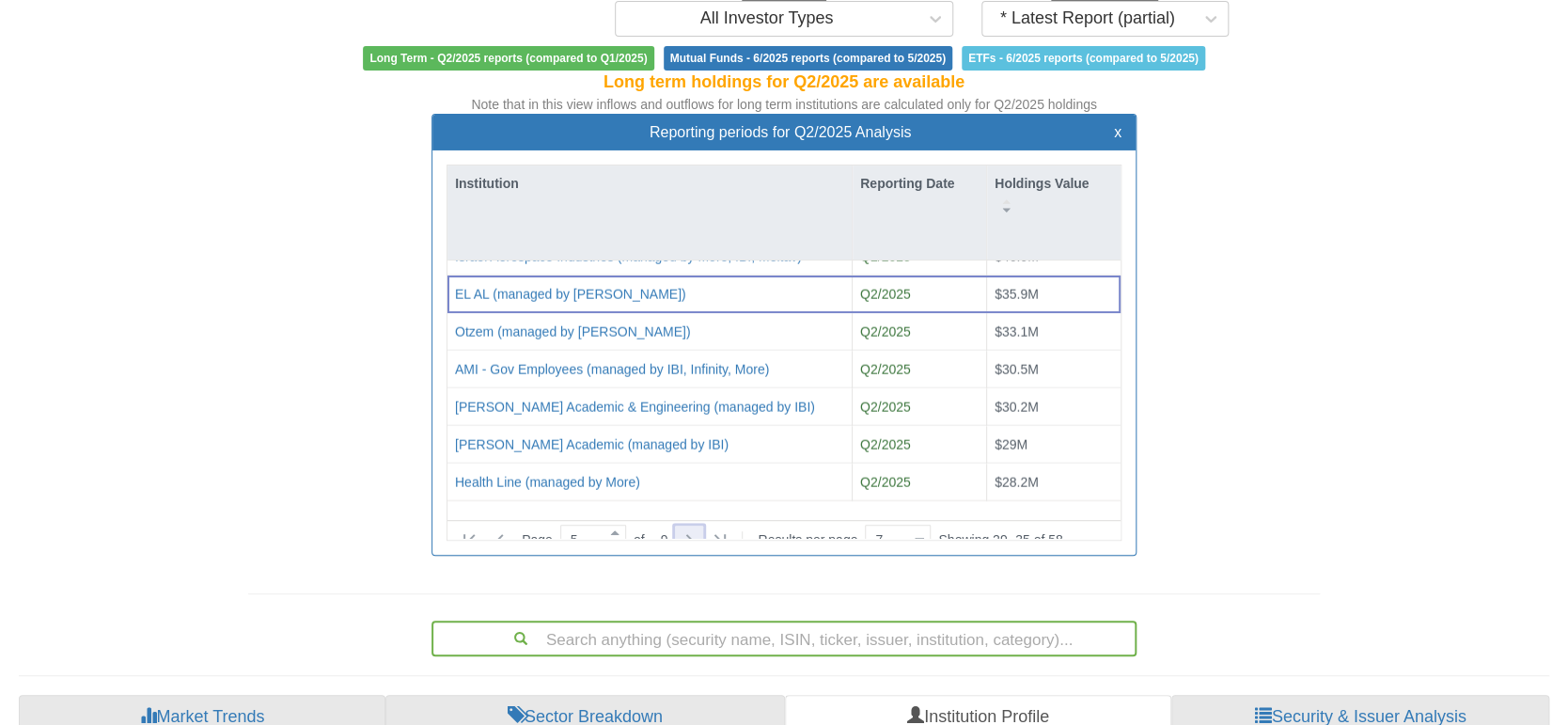
click at [692, 528] on icon at bounding box center [689, 539] width 23 height 23
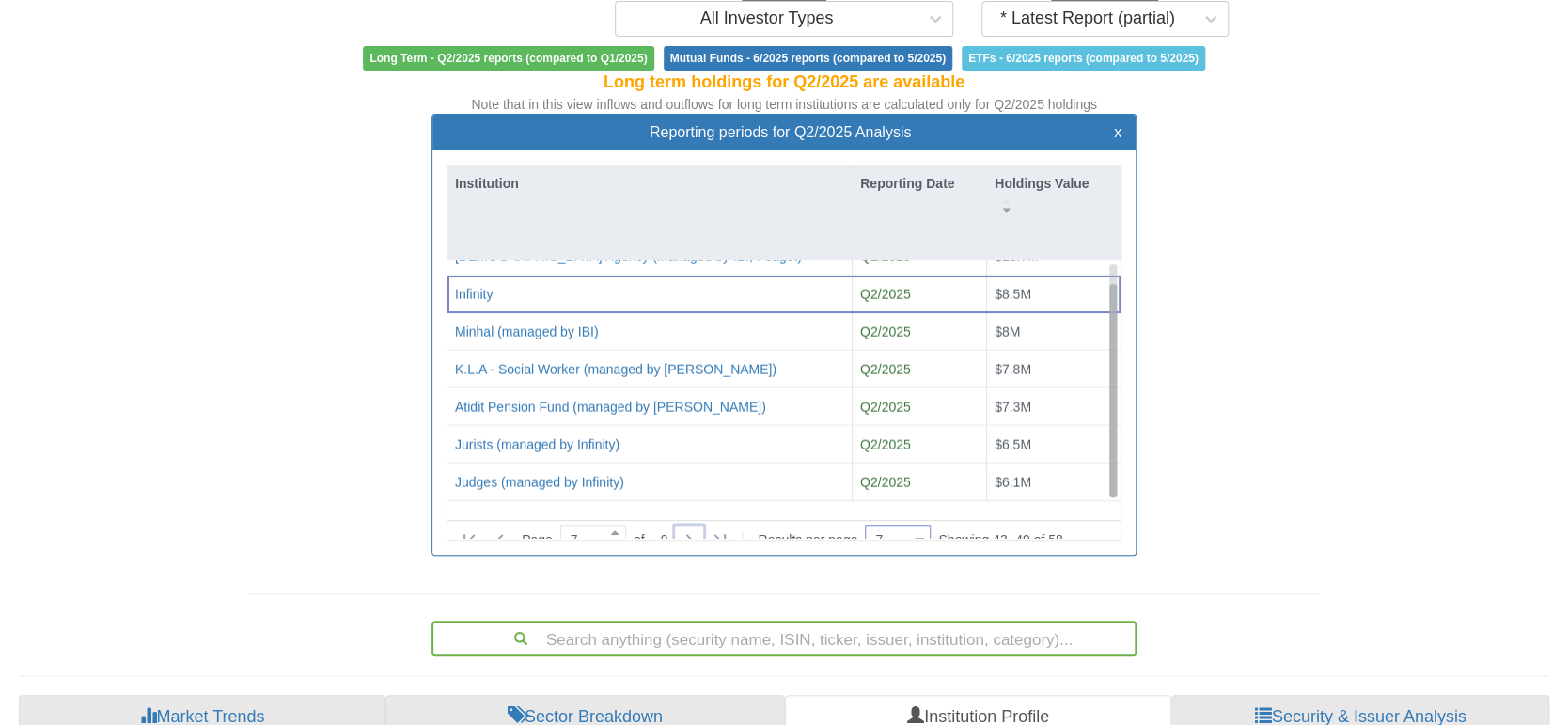
drag, startPoint x: 1113, startPoint y: 334, endPoint x: 898, endPoint y: 485, distance: 262.7
click at [1114, 446] on div at bounding box center [1114, 391] width 8 height 213
click at [697, 528] on icon at bounding box center [689, 539] width 23 height 23
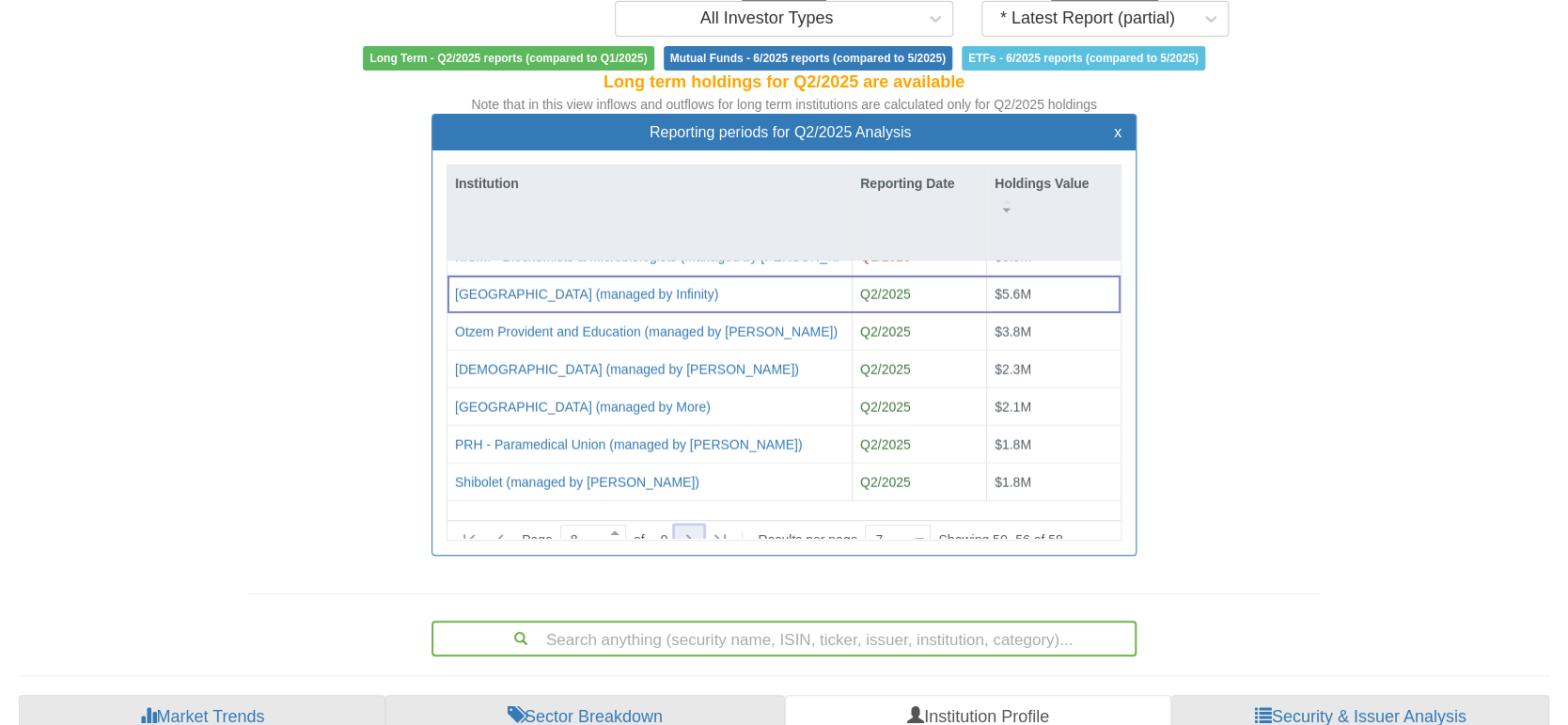
click at [697, 528] on icon at bounding box center [689, 539] width 23 height 23
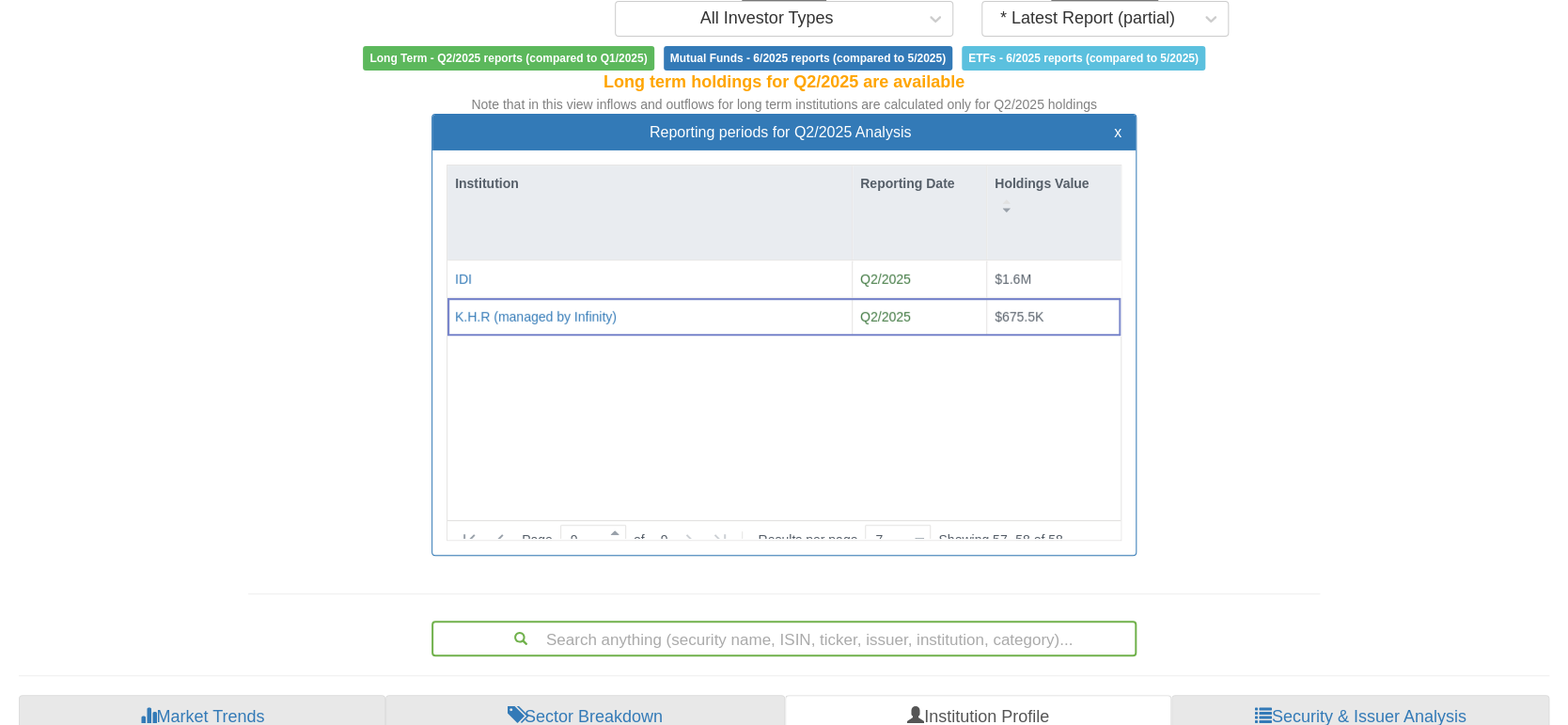
click at [697, 528] on icon at bounding box center [689, 539] width 23 height 23
click at [497, 528] on icon at bounding box center [500, 539] width 23 height 23
type input "8"
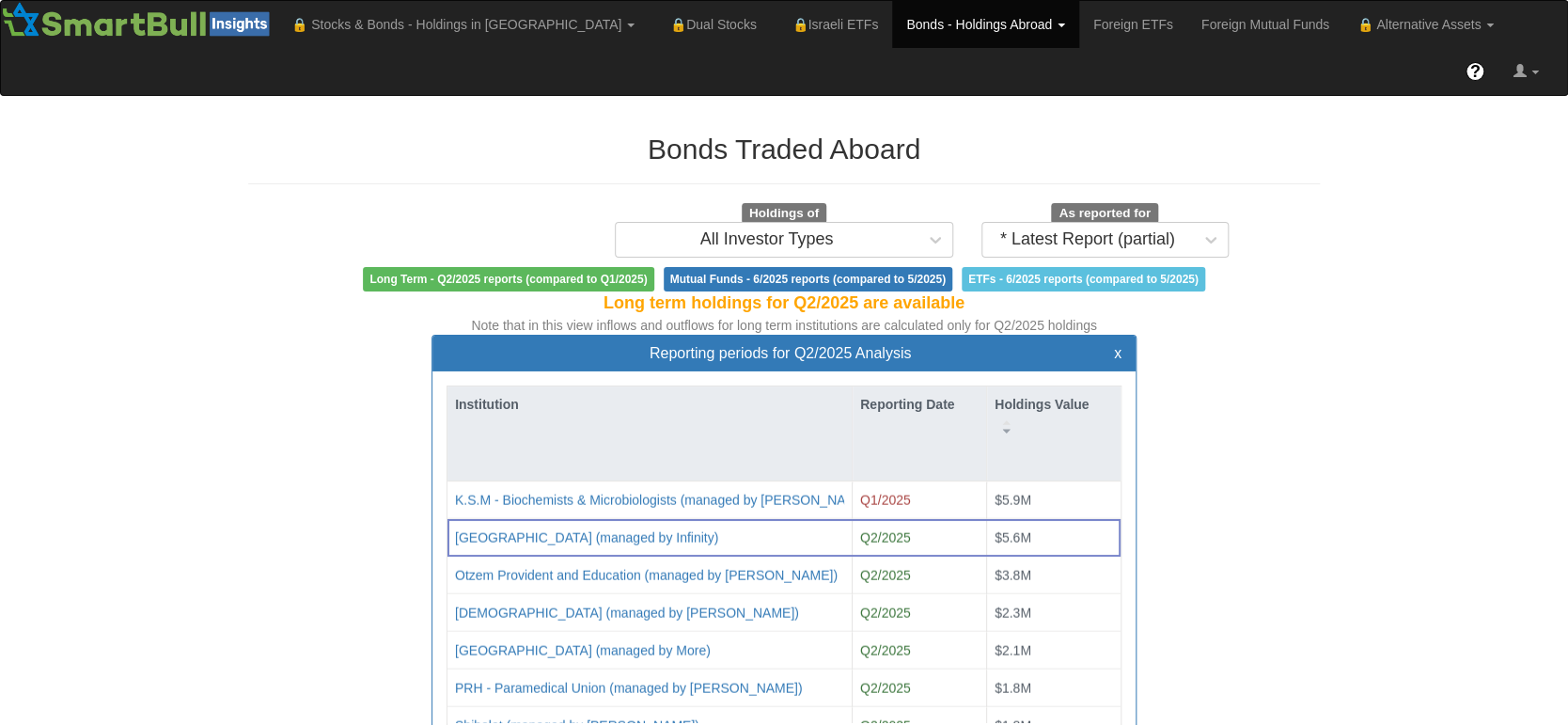
click at [1121, 335] on div "Reporting periods for Q2/2025 Analysis x" at bounding box center [784, 353] width 703 height 36
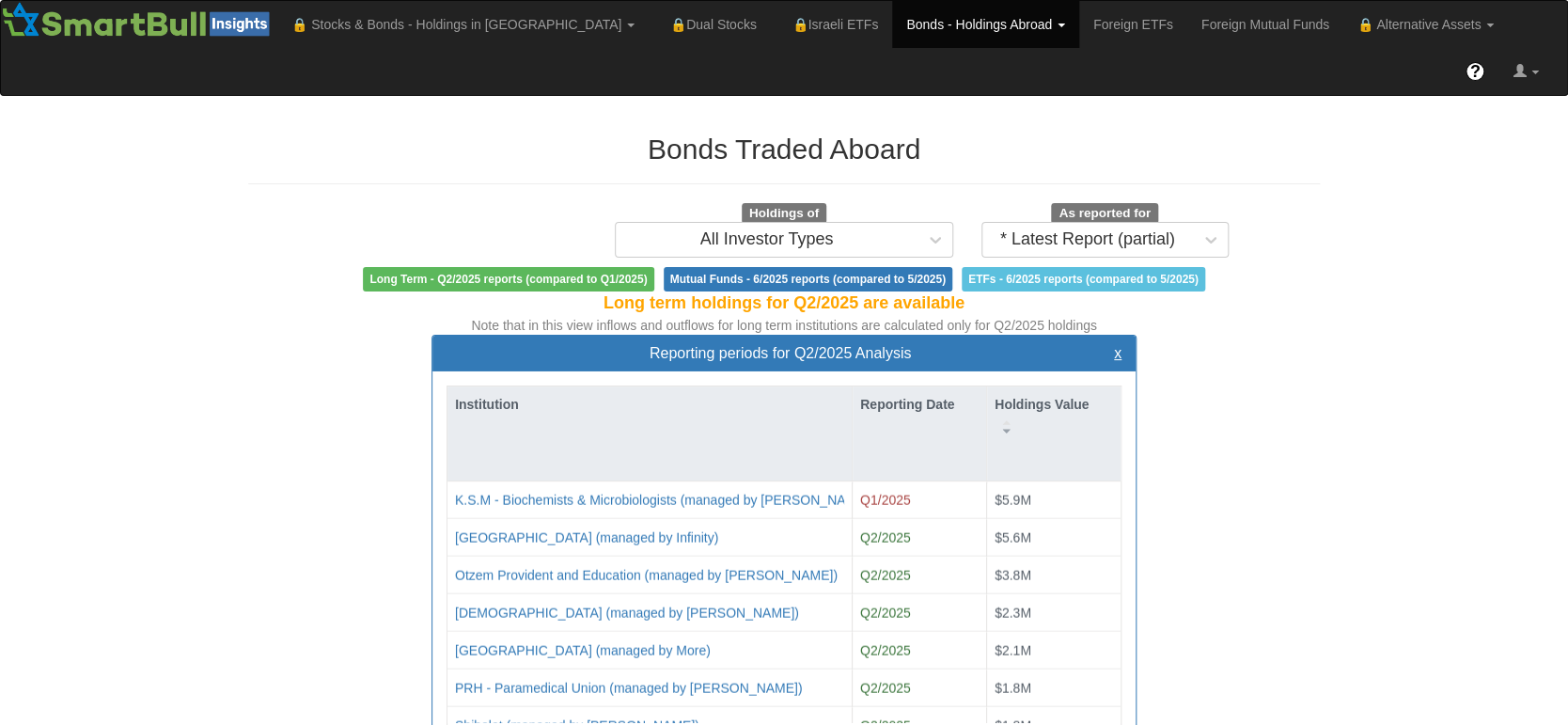
click at [1117, 345] on button "x" at bounding box center [1118, 353] width 8 height 17
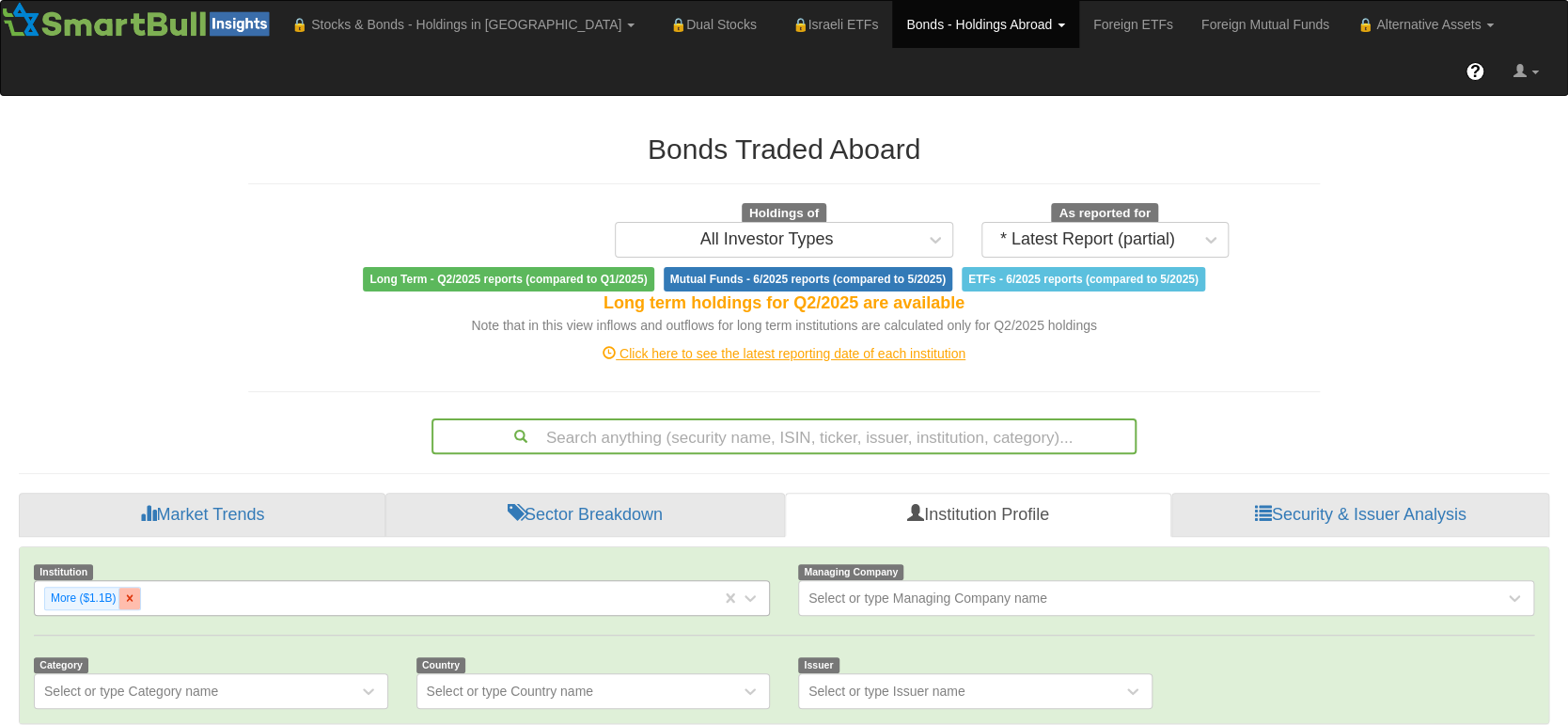
click at [126, 591] on icon at bounding box center [129, 597] width 13 height 13
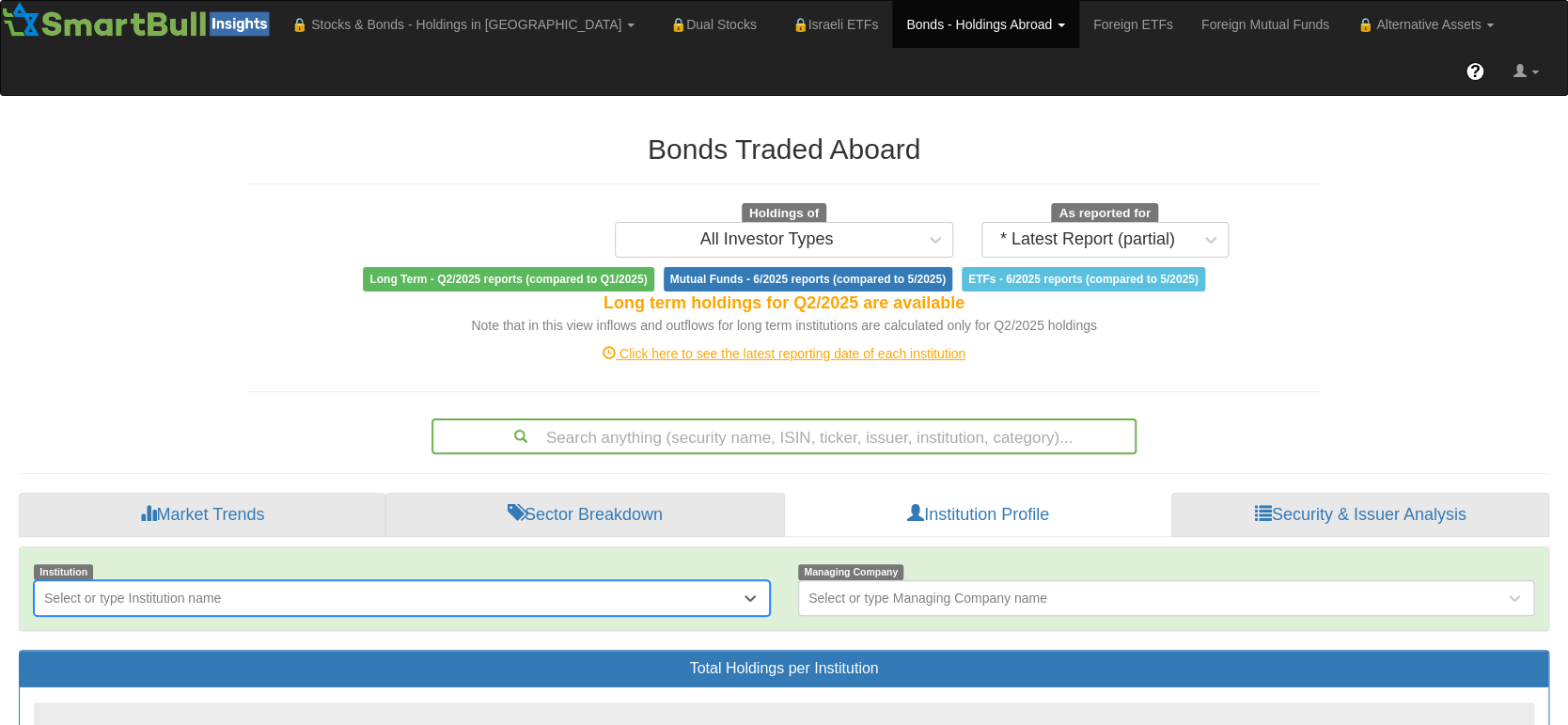
click at [163, 580] on div "option More ($1.1B), deselected. 0 results available. Select is focused ,type t…" at bounding box center [401, 598] width 736 height 35
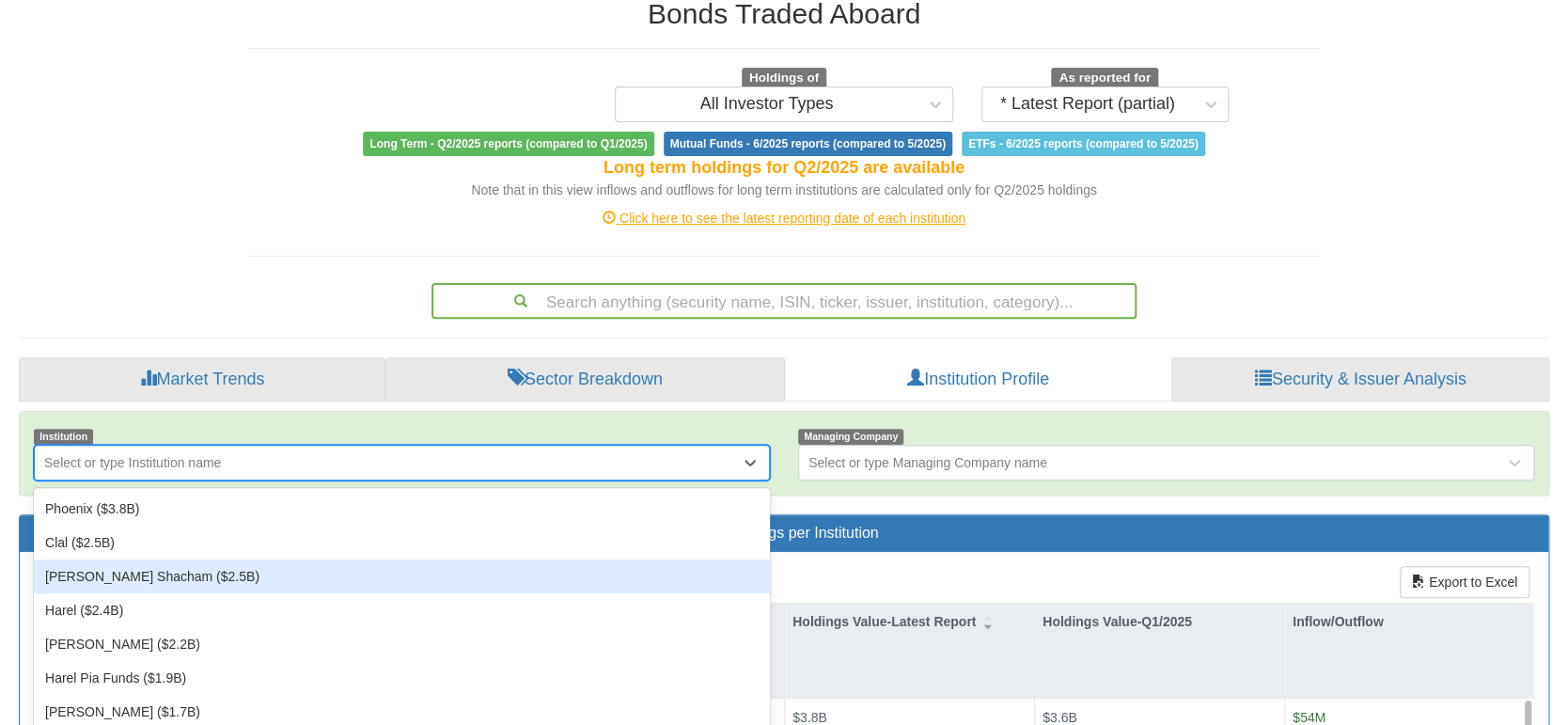
type input "<"
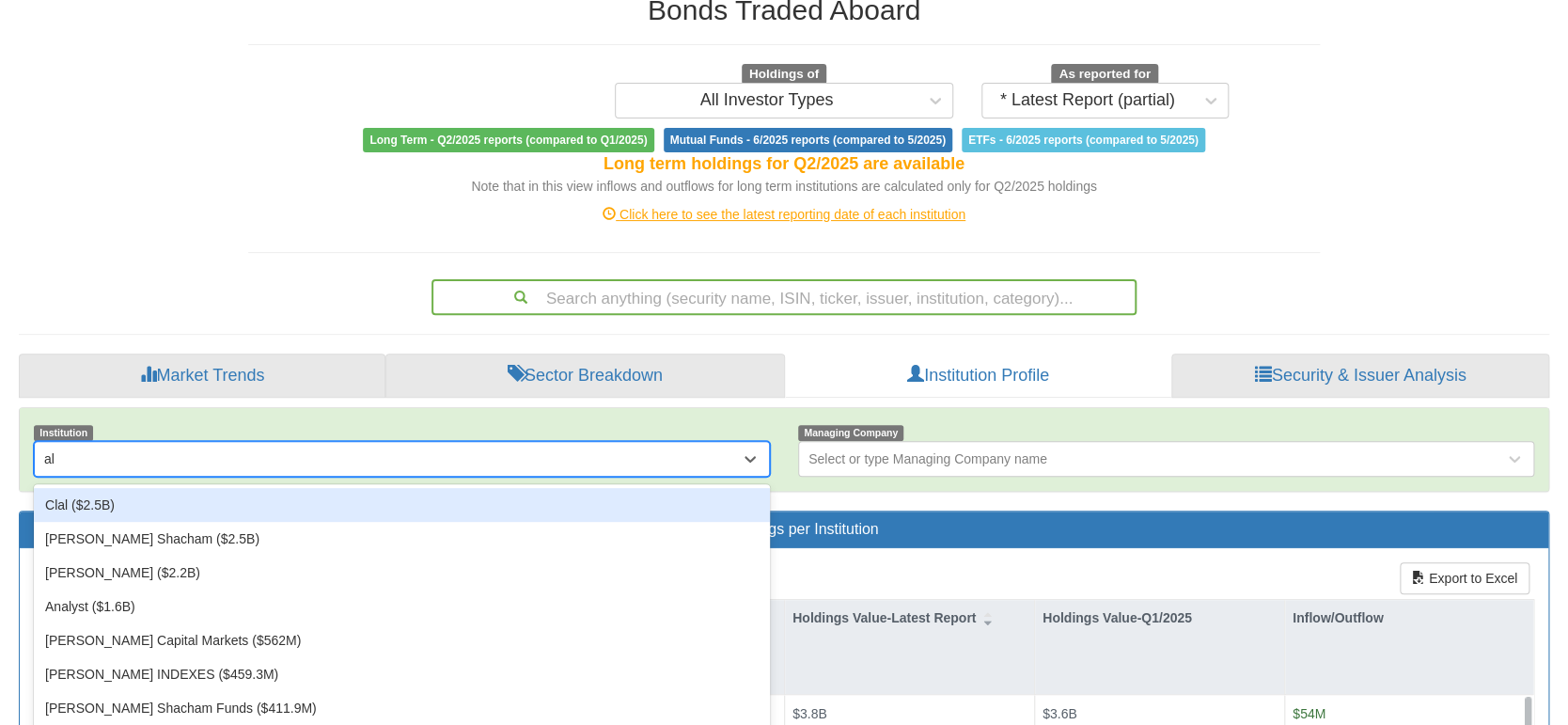
type input "alt"
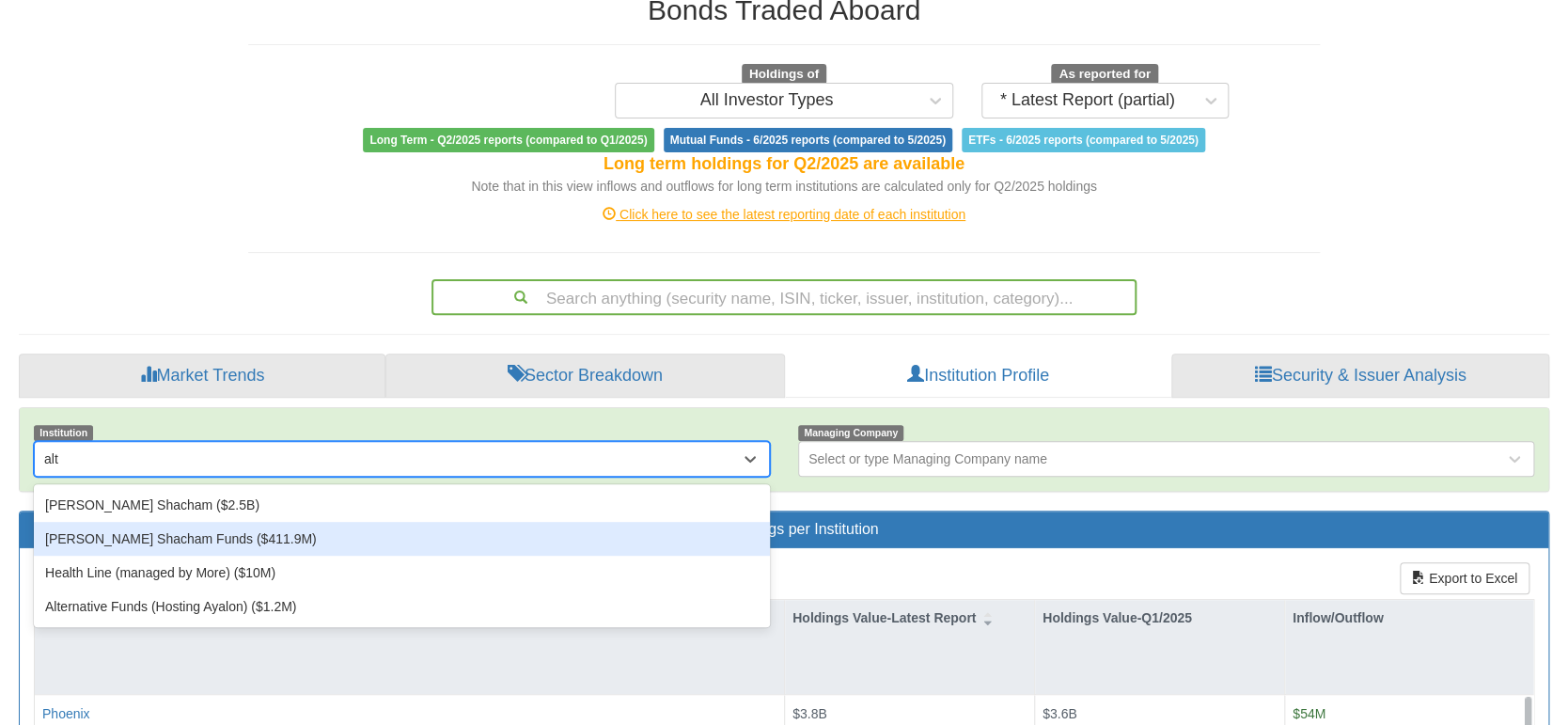
click at [131, 521] on div "[PERSON_NAME] Shacham Funds ($411.9M)" at bounding box center [401, 538] width 736 height 33
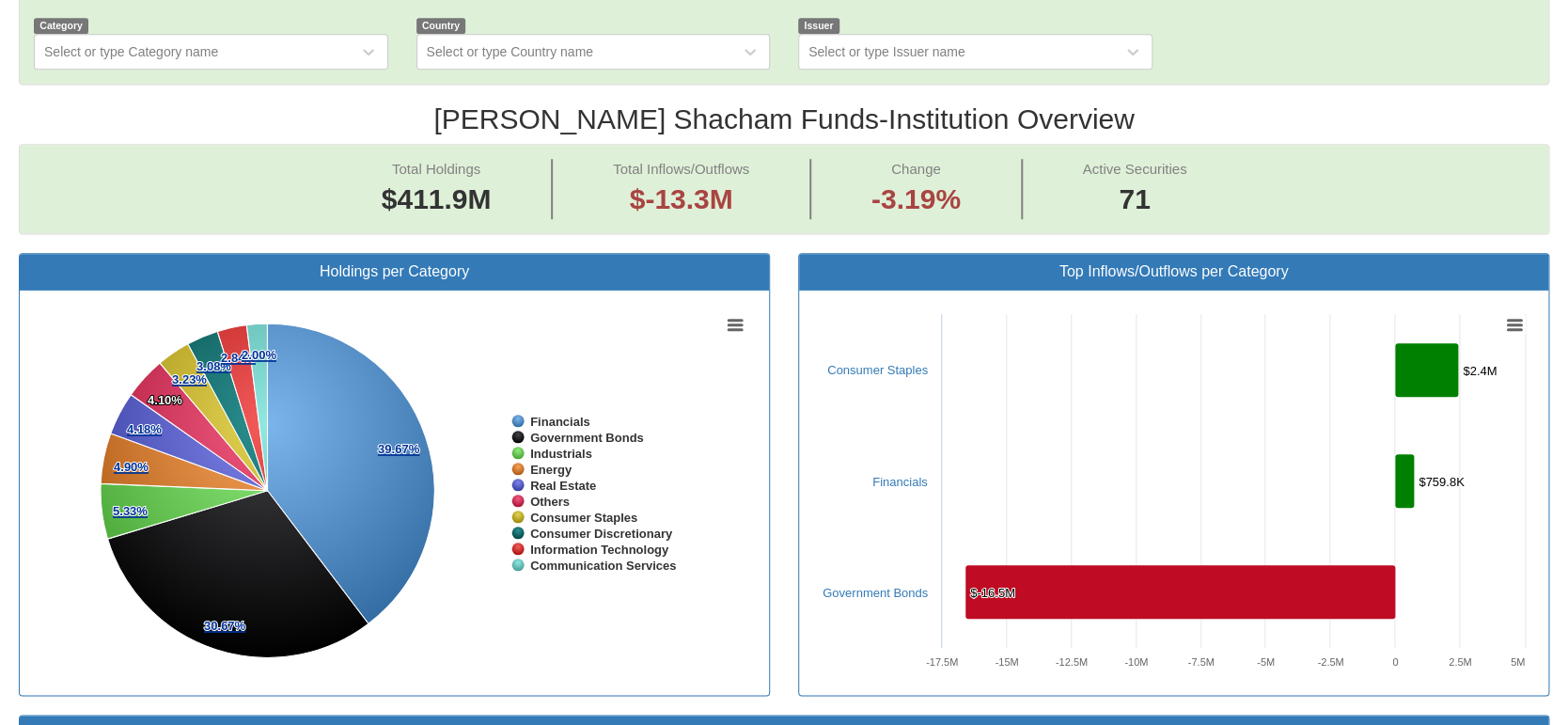
scroll to position [458, 0]
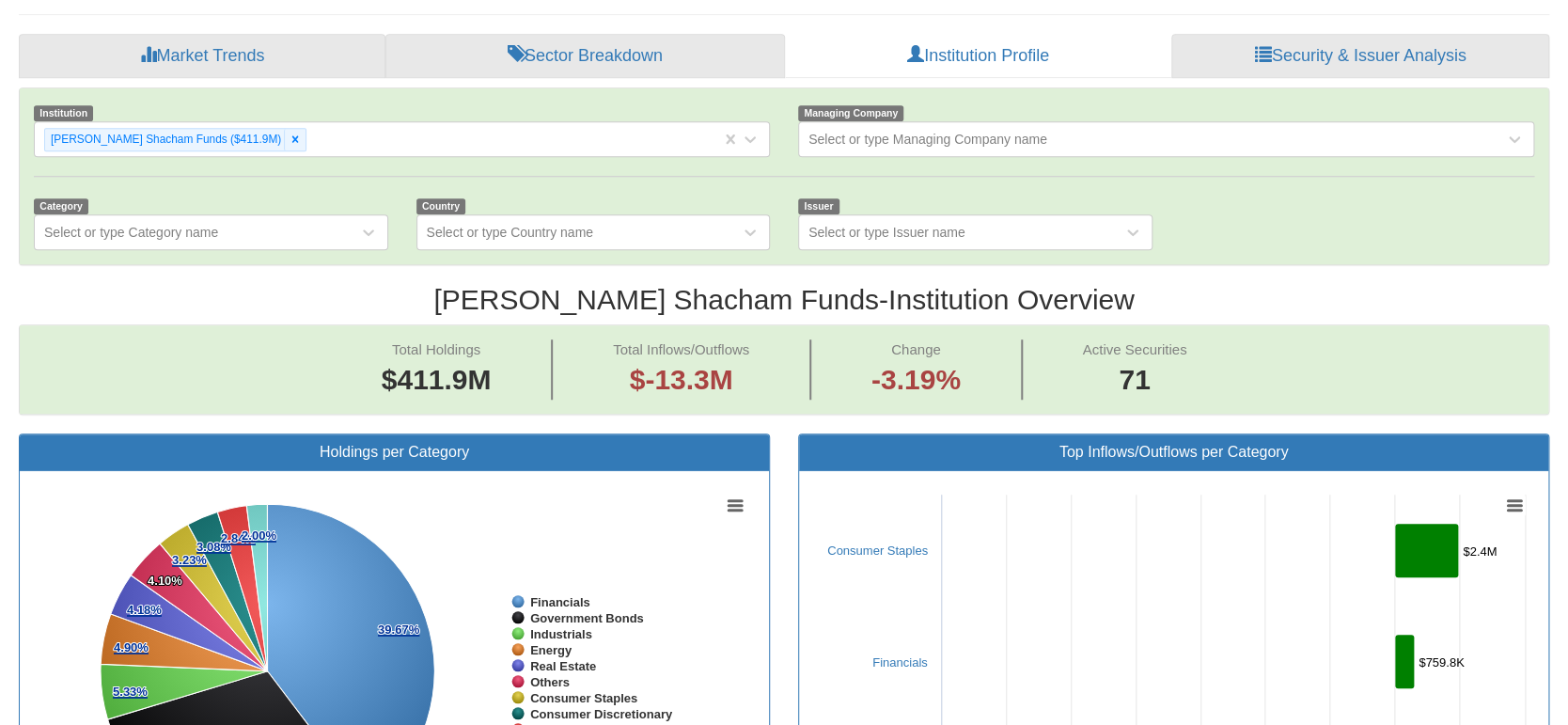
click at [1219, 492] on rect at bounding box center [1174, 673] width 721 height 376
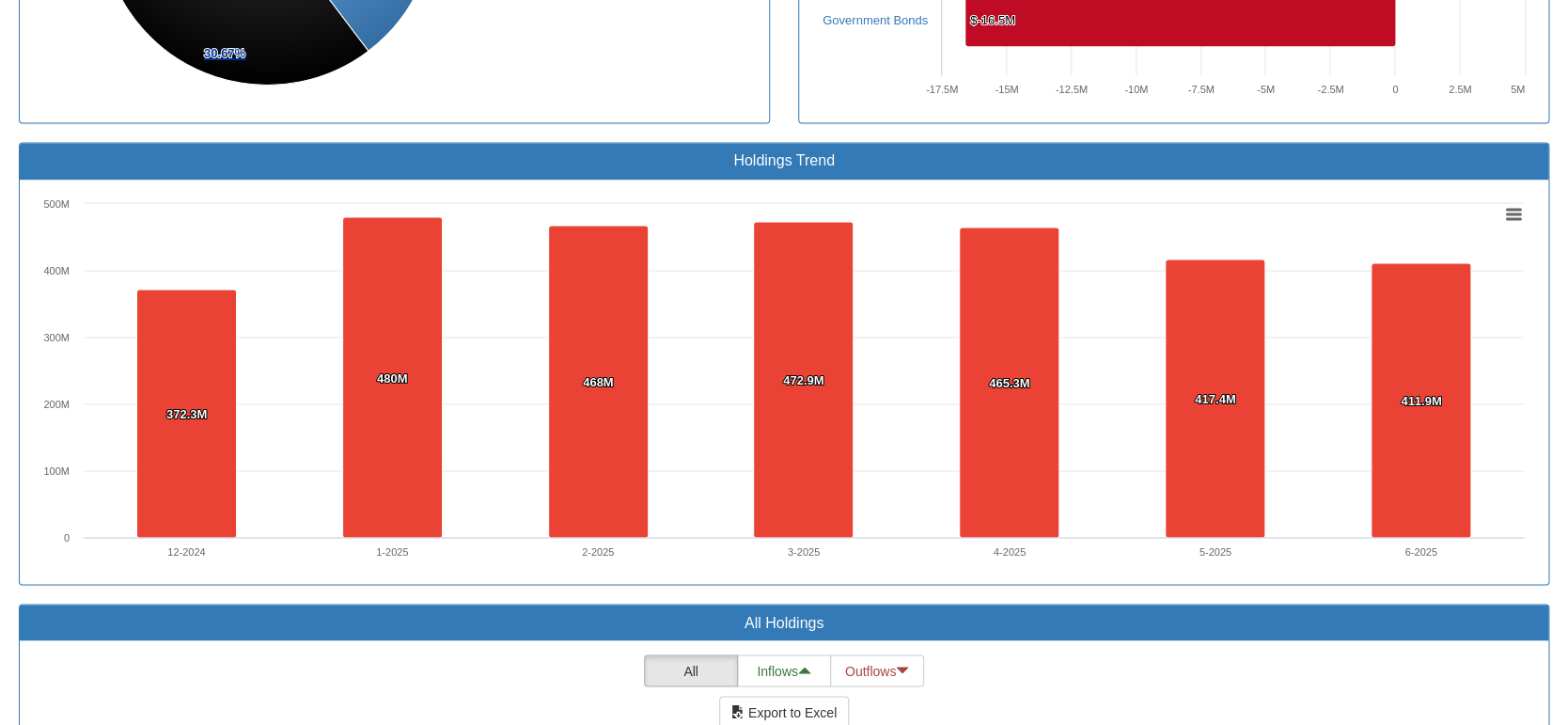
scroll to position [1378, 0]
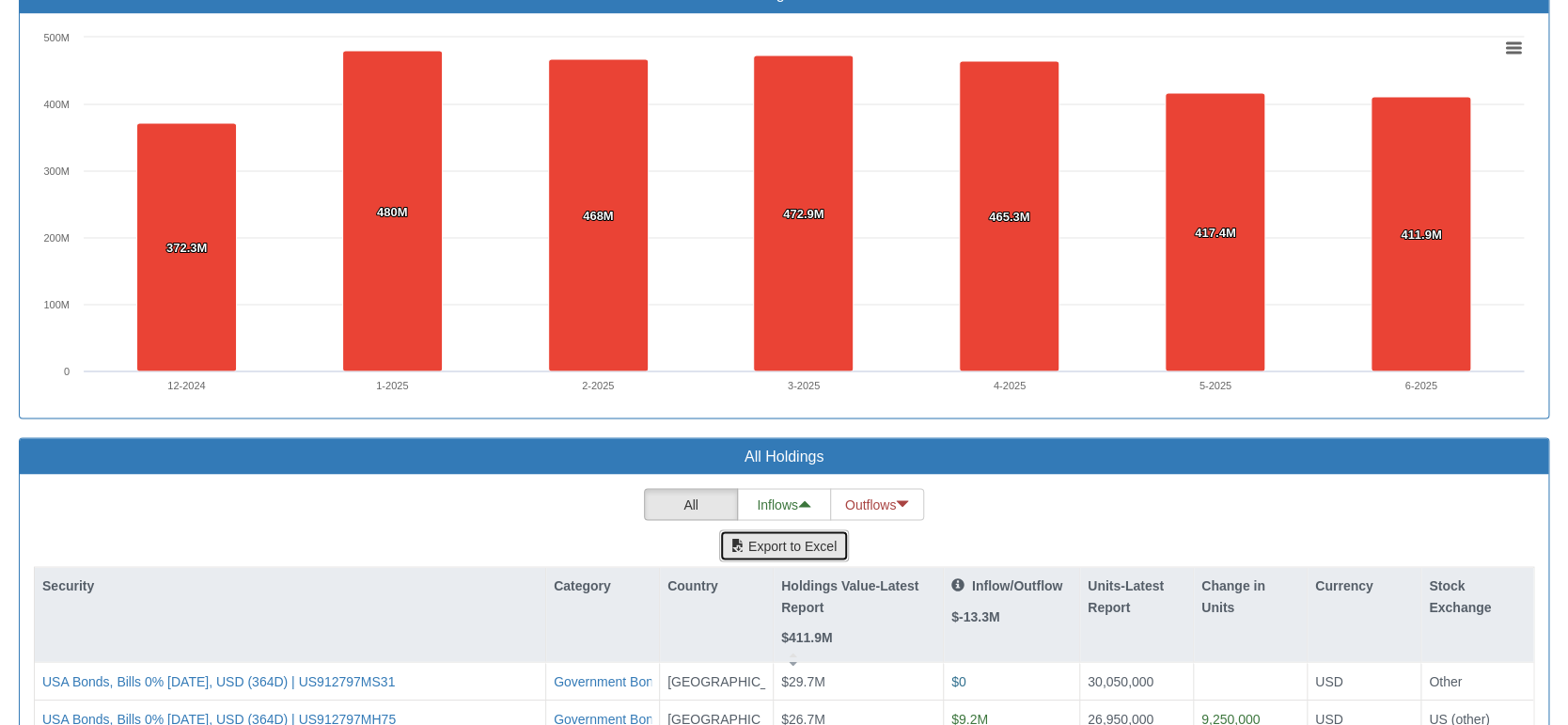
click at [793, 529] on button "Export to Excel" at bounding box center [784, 545] width 130 height 31
